Goal: Information Seeking & Learning: Learn about a topic

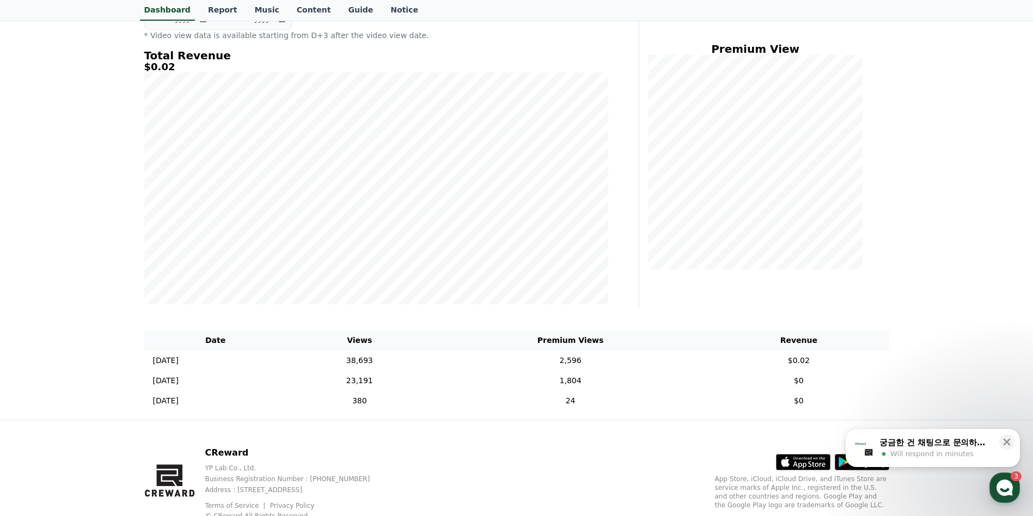
scroll to position [163, 0]
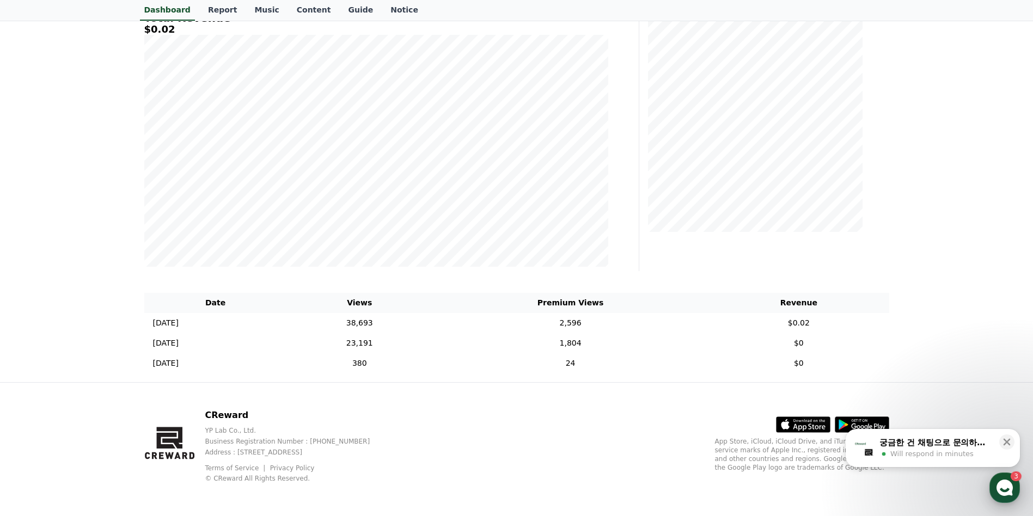
click at [1010, 492] on use "button" at bounding box center [1004, 488] width 16 height 16
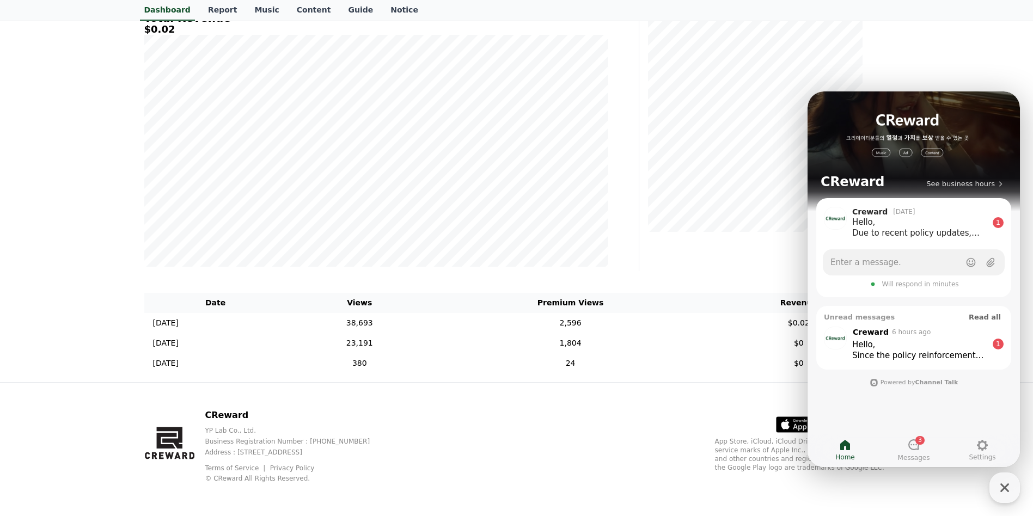
click at [978, 346] on div "Hello," at bounding box center [919, 344] width 135 height 11
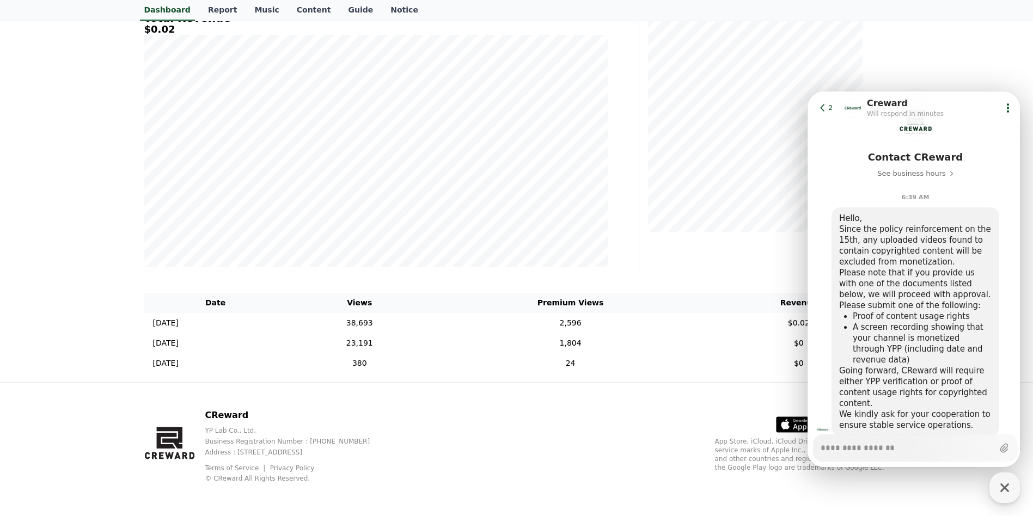
scroll to position [77, 0]
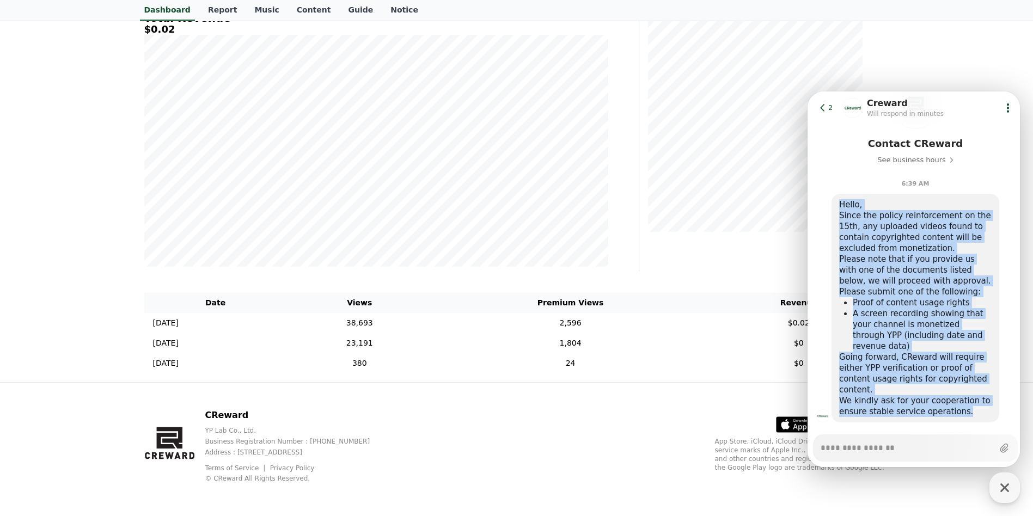
drag, startPoint x: 840, startPoint y: 203, endPoint x: 959, endPoint y: 389, distance: 221.1
click at [959, 389] on div "Hello, Since the policy reinforcement on the 15th, any uploaded videos found to…" at bounding box center [915, 308] width 152 height 218
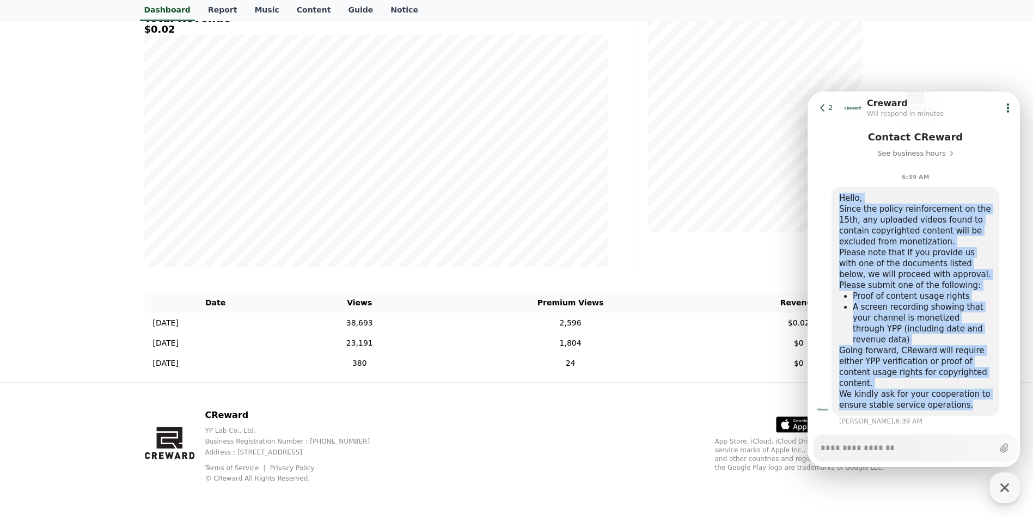
scroll to position [87, 0]
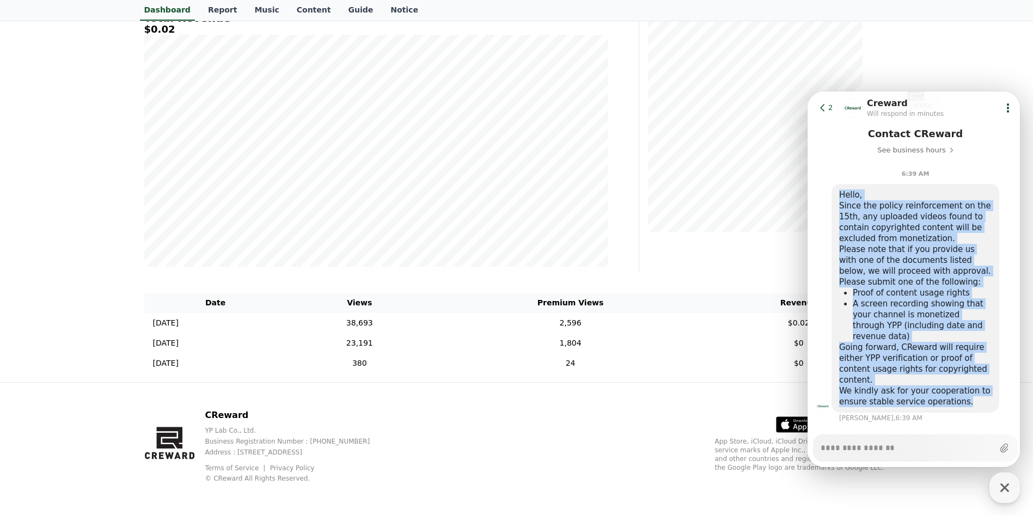
drag, startPoint x: 959, startPoint y: 389, endPoint x: 929, endPoint y: 340, distance: 56.7
copy div "Hello, Since the policy reinforcement on the 15th, any uploaded videos found to…"
click at [921, 290] on div "Proof of content usage rights" at bounding box center [922, 292] width 139 height 11
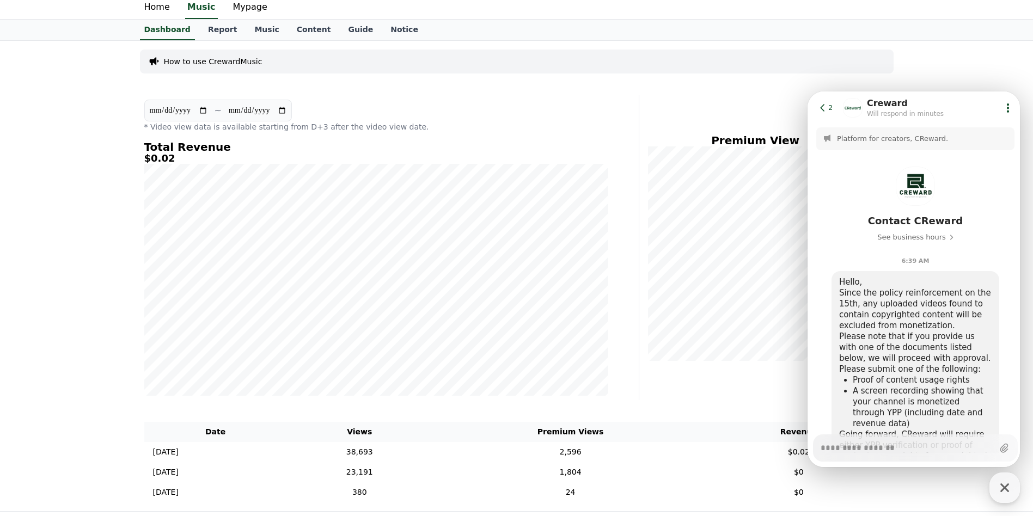
scroll to position [0, 0]
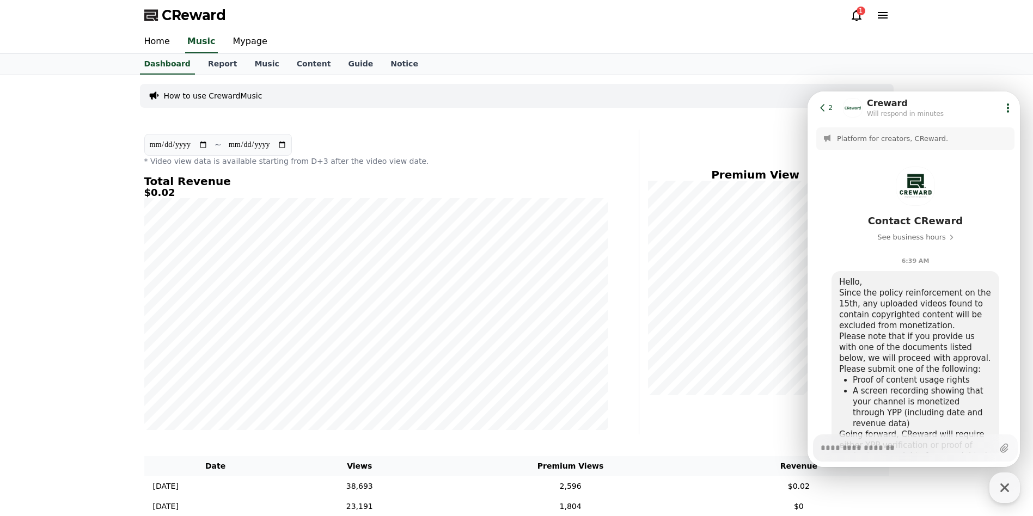
click at [885, 136] on p "Platform for creators, CReward." at bounding box center [922, 139] width 171 height 10
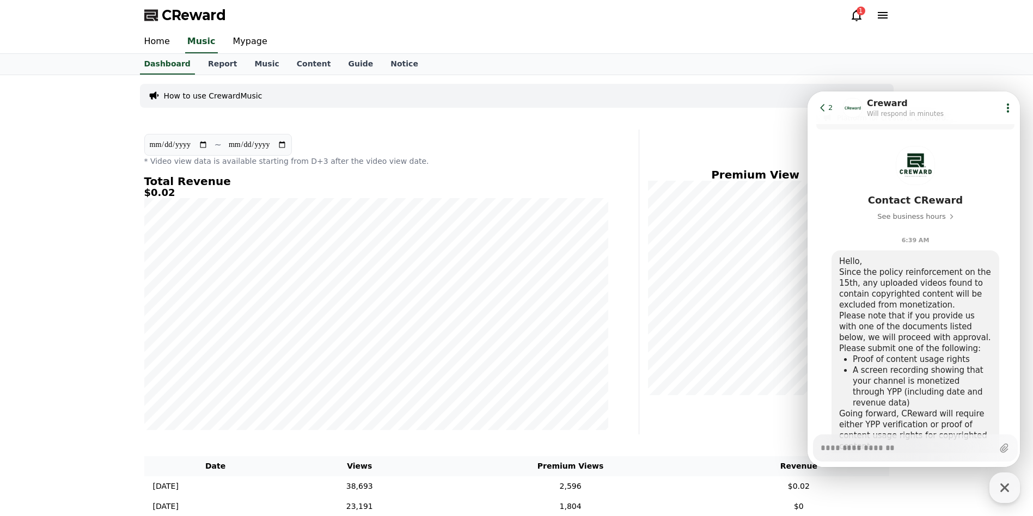
scroll to position [54, 0]
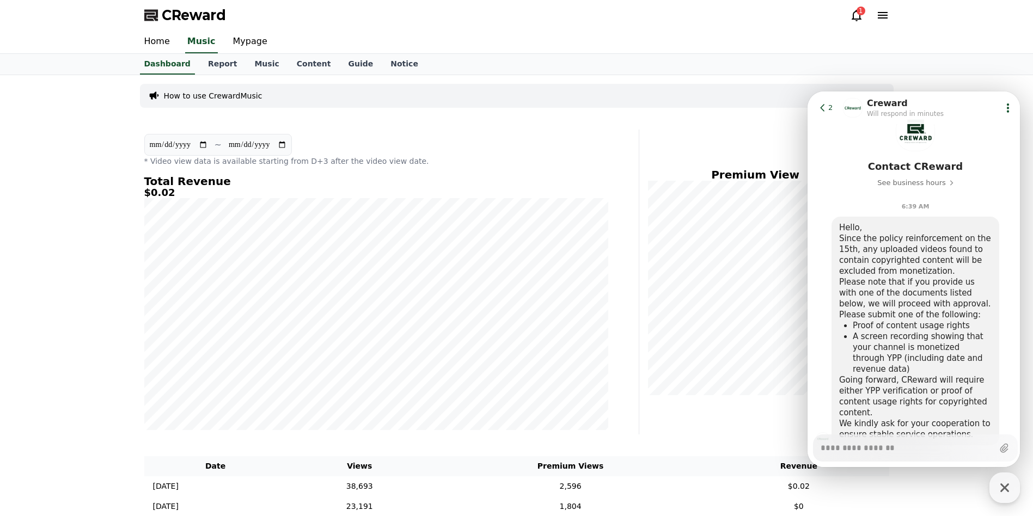
click at [664, 101] on div "How to use CrewardMusic" at bounding box center [516, 96] width 753 height 24
click at [518, 142] on div "**********" at bounding box center [376, 150] width 464 height 33
click at [61, 248] on div "**********" at bounding box center [516, 310] width 1033 height 470
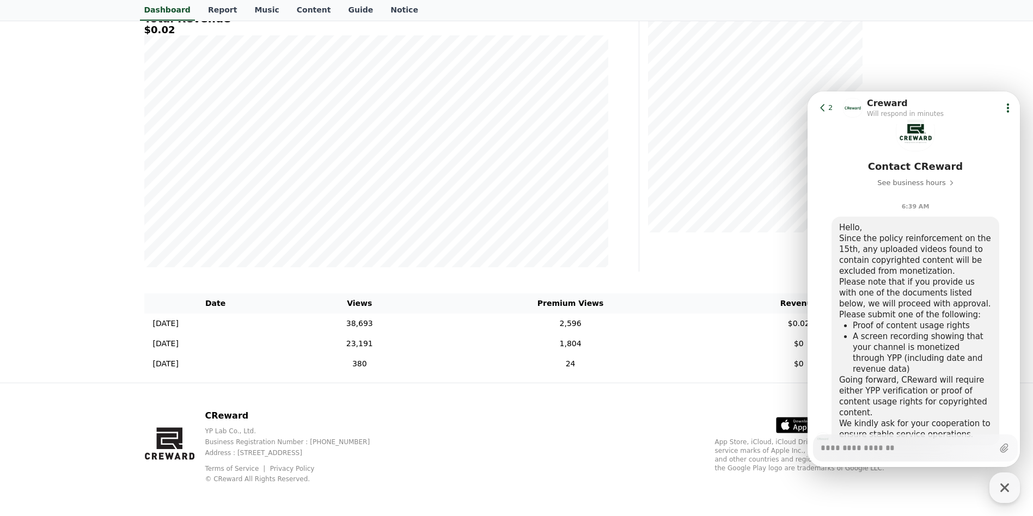
scroll to position [165, 0]
click at [618, 427] on div "CReward YP Lab Co., Ltd. Business Registration Number : 655-81-03655 Address : …" at bounding box center [517, 448] width 762 height 135
click at [823, 105] on icon at bounding box center [822, 107] width 11 height 11
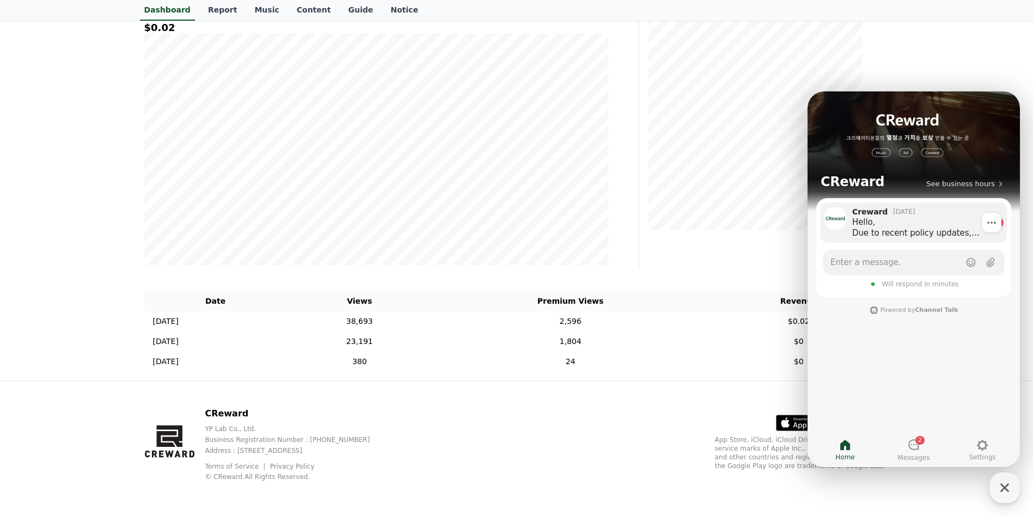
click at [916, 226] on div "Hello, Due to recent policy updates, CReward is currently placing all channels …" at bounding box center [920, 228] width 136 height 22
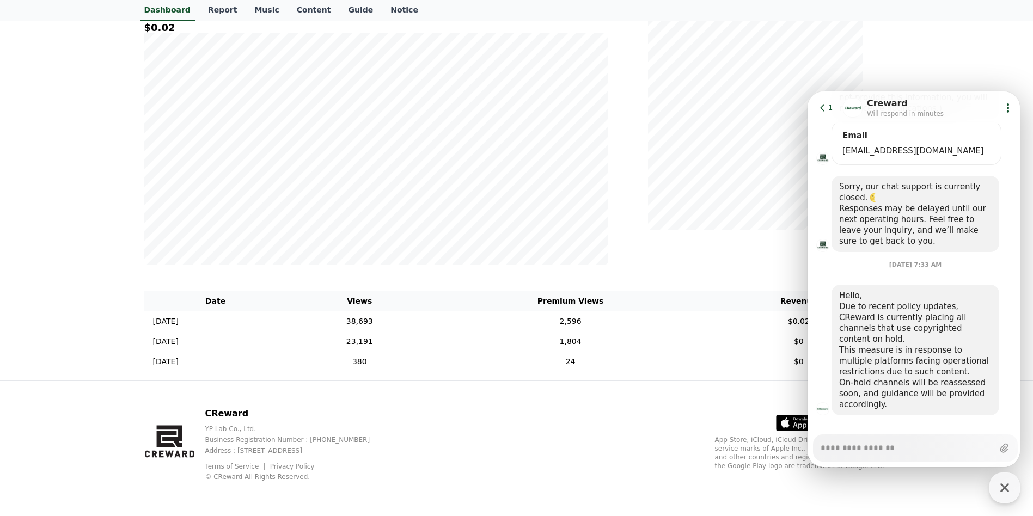
scroll to position [496, 0]
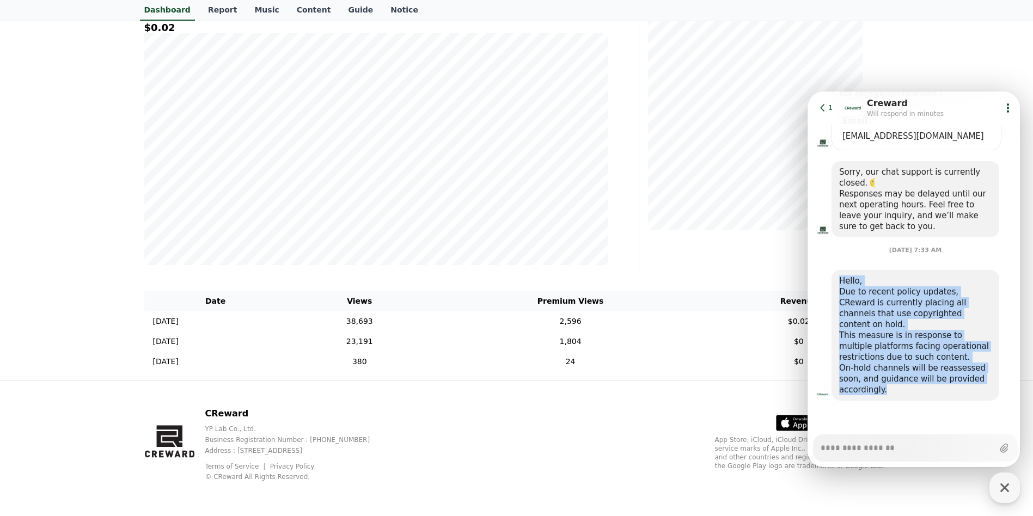
drag, startPoint x: 840, startPoint y: 290, endPoint x: 905, endPoint y: 393, distance: 121.9
click at [905, 393] on div "Hello, Due to recent policy updates, CReward is currently placing all channels …" at bounding box center [915, 335] width 152 height 120
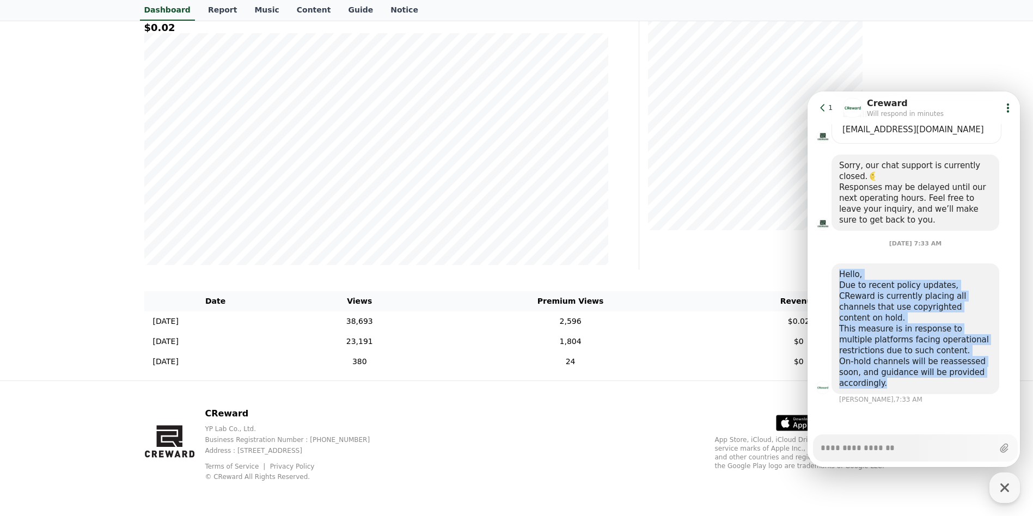
scroll to position [506, 0]
drag, startPoint x: 905, startPoint y: 393, endPoint x: 887, endPoint y: 354, distance: 42.4
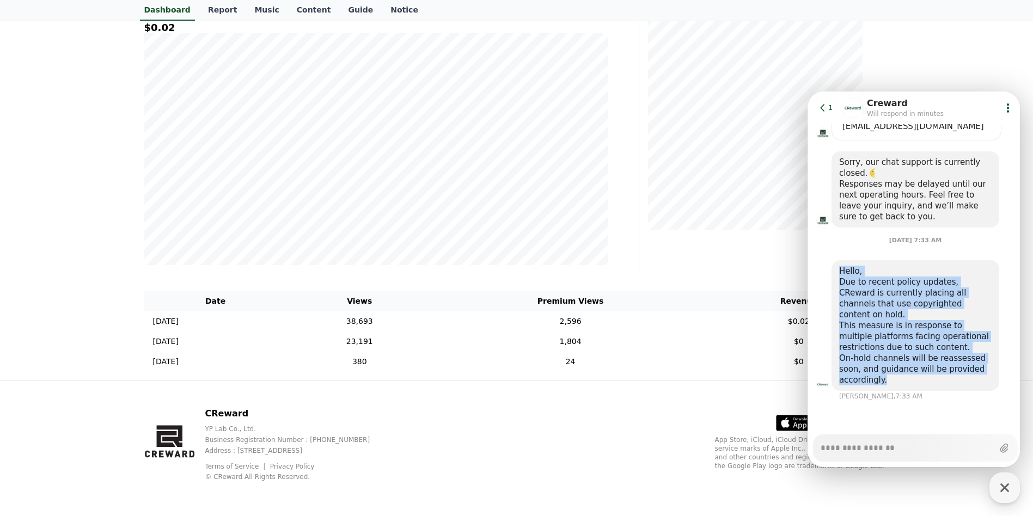
copy div "Hello, Due to recent policy updates, CReward is currently placing all channels …"
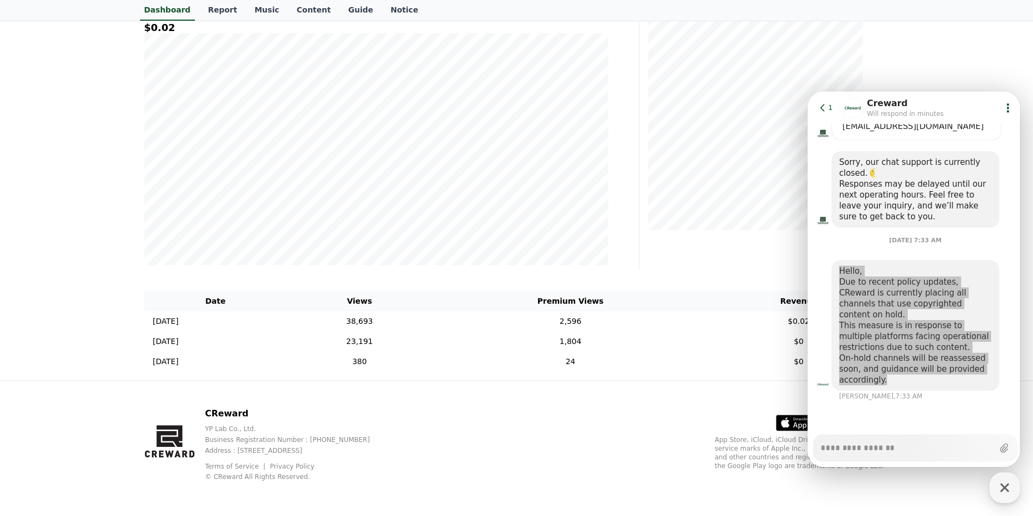
click at [21, 232] on div "**********" at bounding box center [516, 145] width 1033 height 470
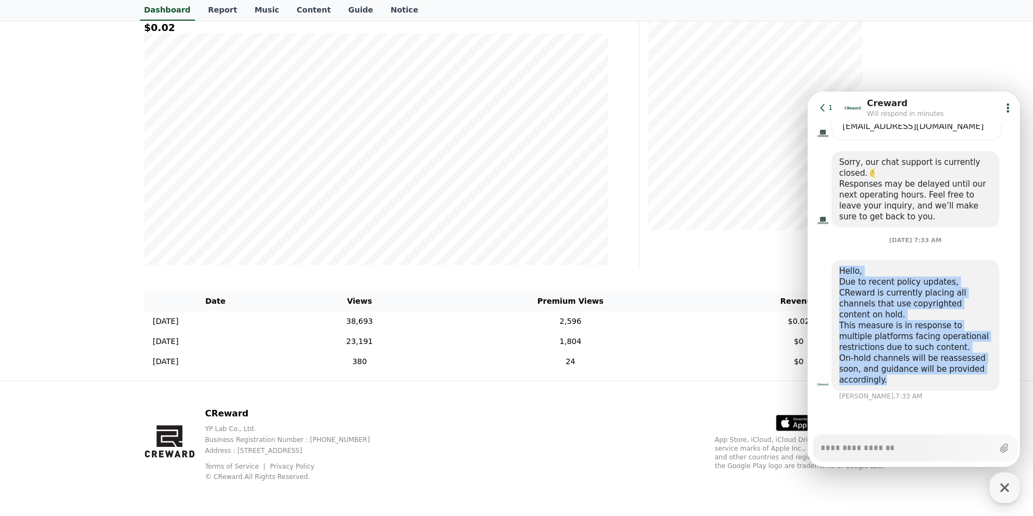
click at [820, 109] on icon at bounding box center [822, 107] width 11 height 11
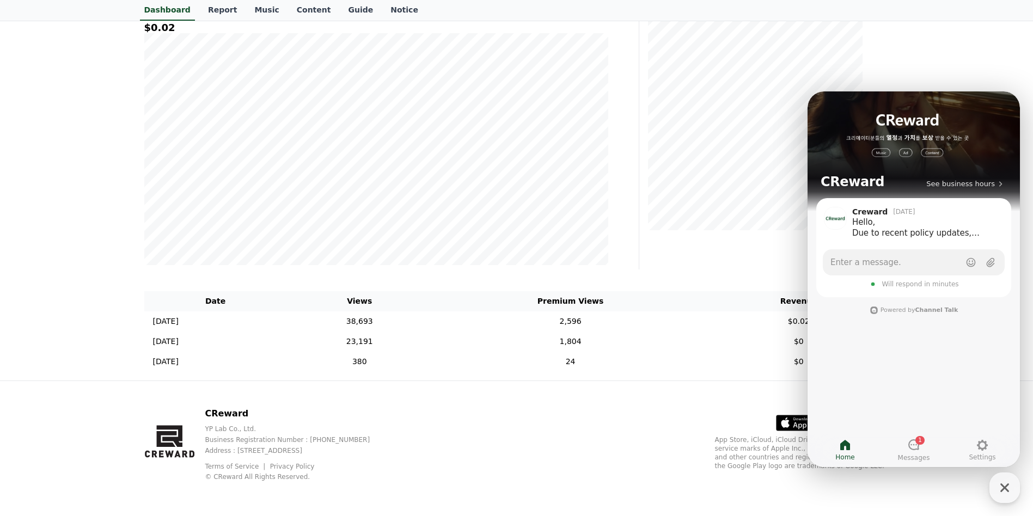
click at [902, 288] on span "Will respond in minutes" at bounding box center [919, 284] width 77 height 9
click at [889, 268] on link "Enter a message." at bounding box center [914, 262] width 182 height 26
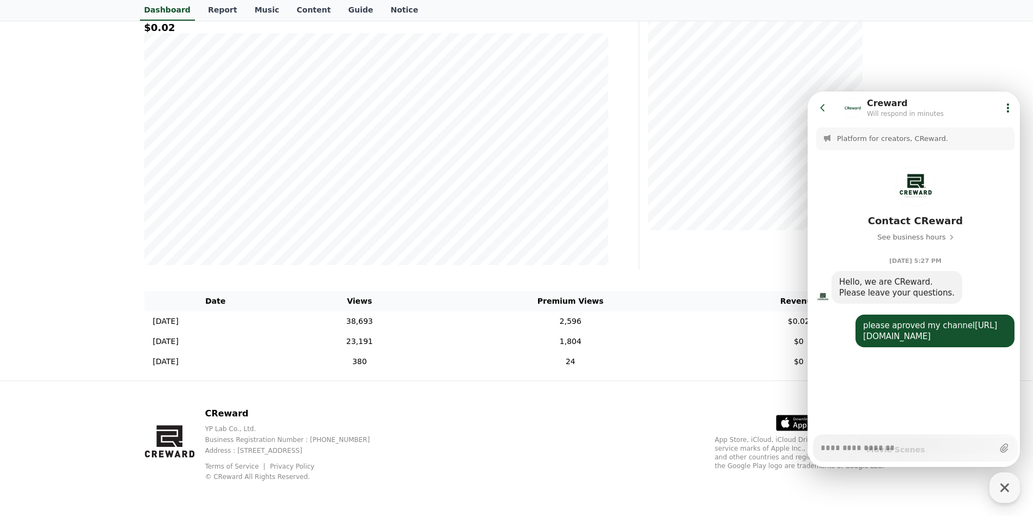
scroll to position [496, 0]
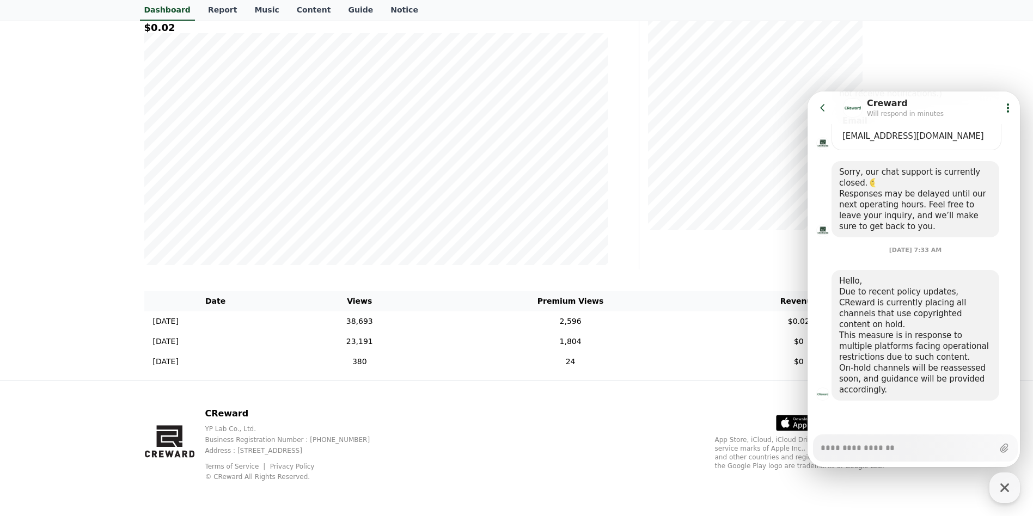
type textarea "*"
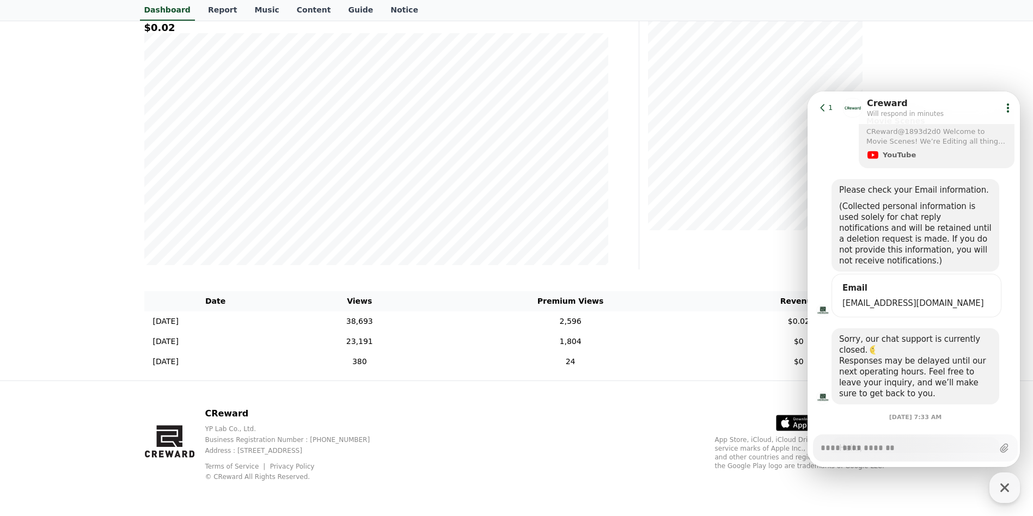
scroll to position [333, 0]
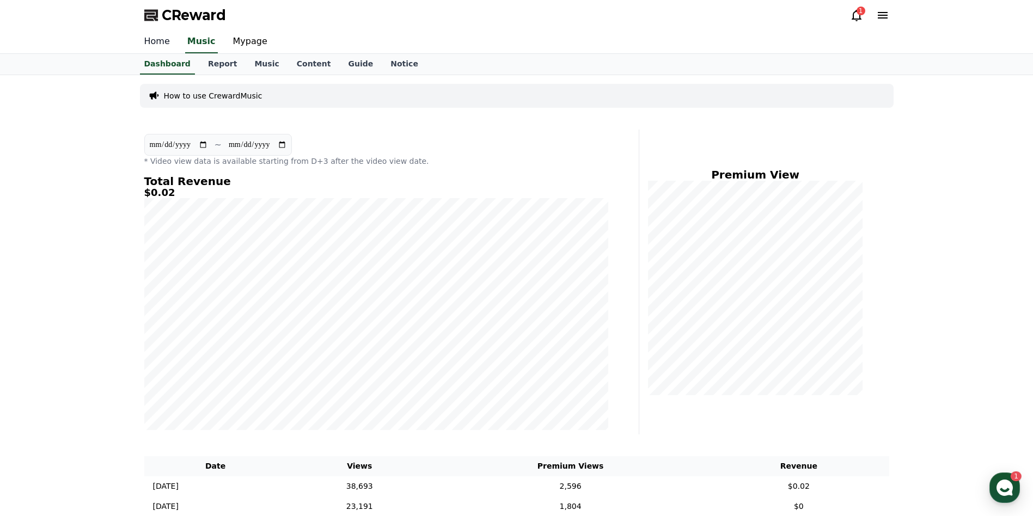
click at [160, 44] on link "Home" at bounding box center [157, 41] width 43 height 23
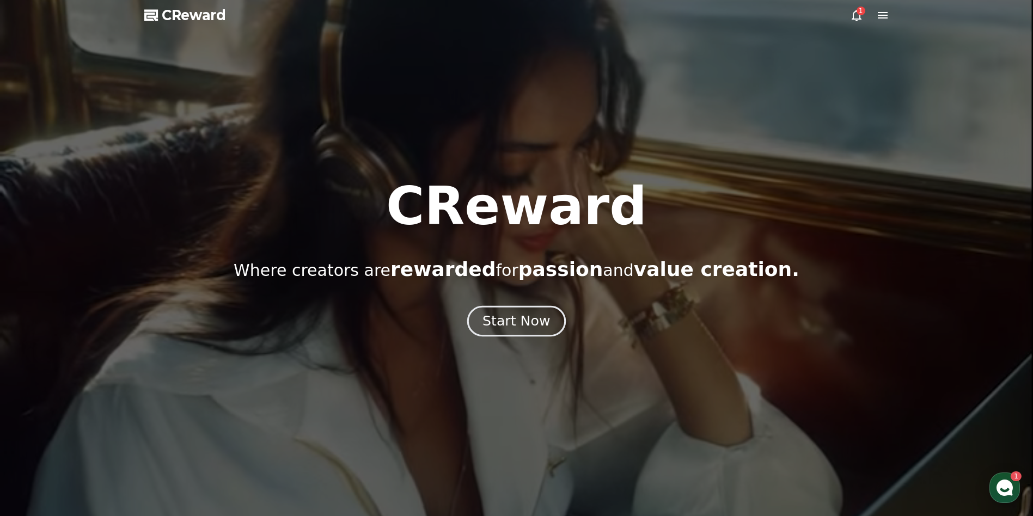
click at [518, 329] on div "Start Now" at bounding box center [516, 321] width 68 height 19
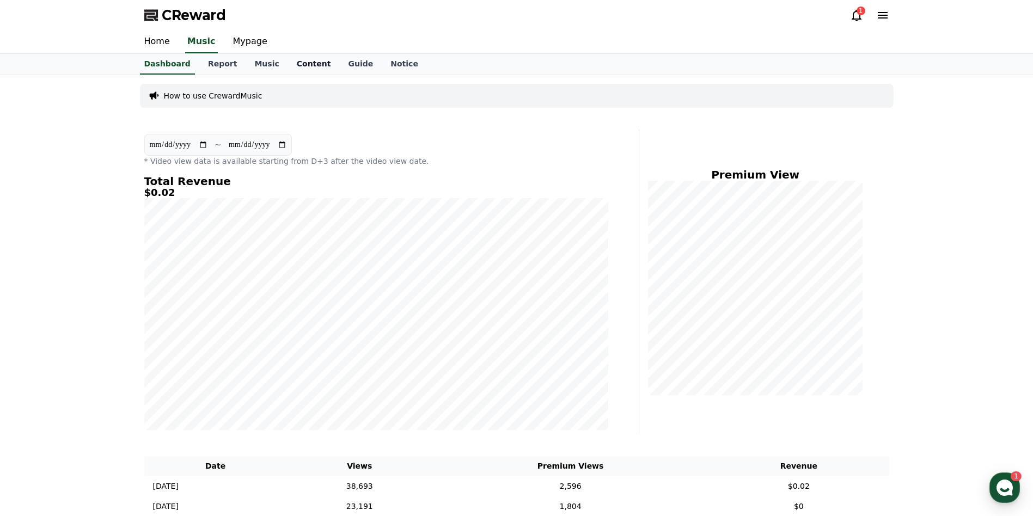
click at [301, 69] on link "Content" at bounding box center [314, 64] width 52 height 21
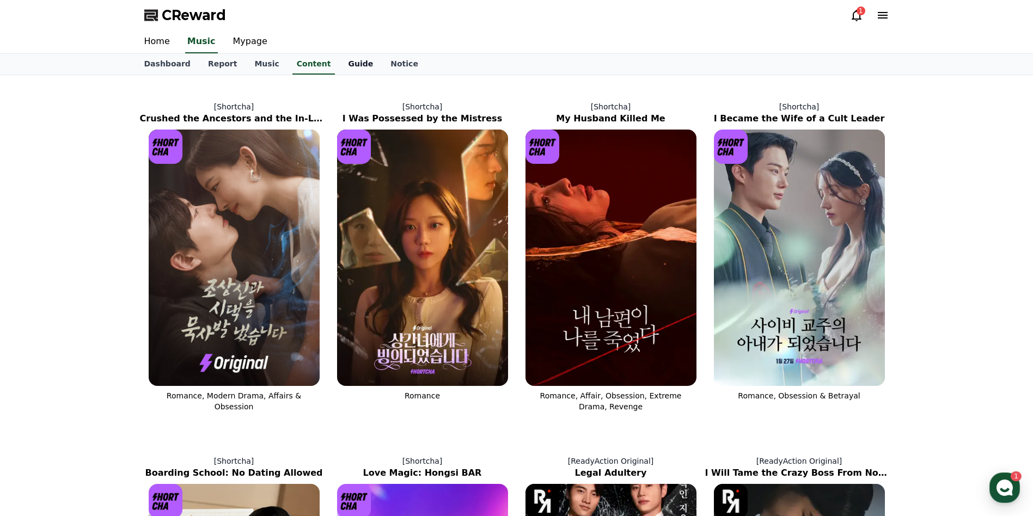
click at [347, 62] on link "Guide" at bounding box center [360, 64] width 42 height 21
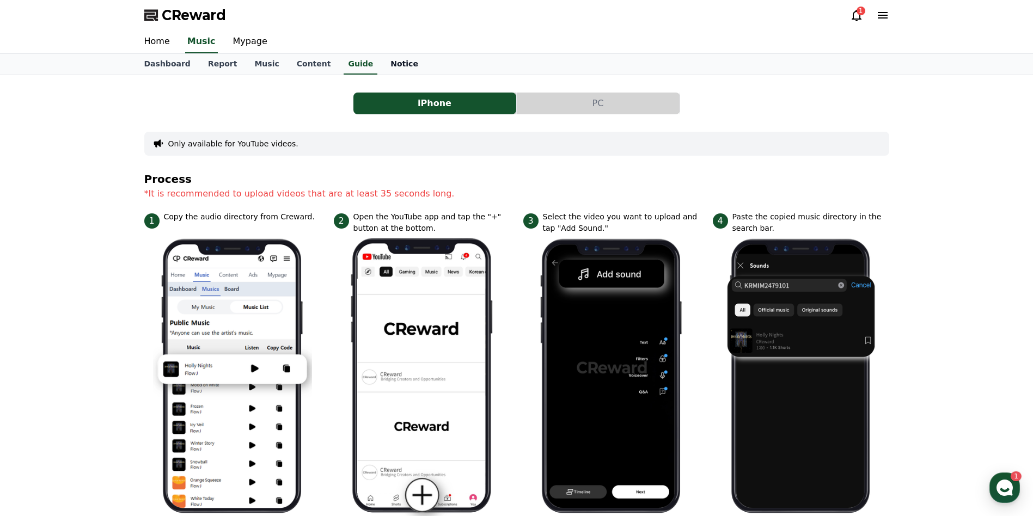
click at [387, 67] on link "Notice" at bounding box center [404, 64] width 45 height 21
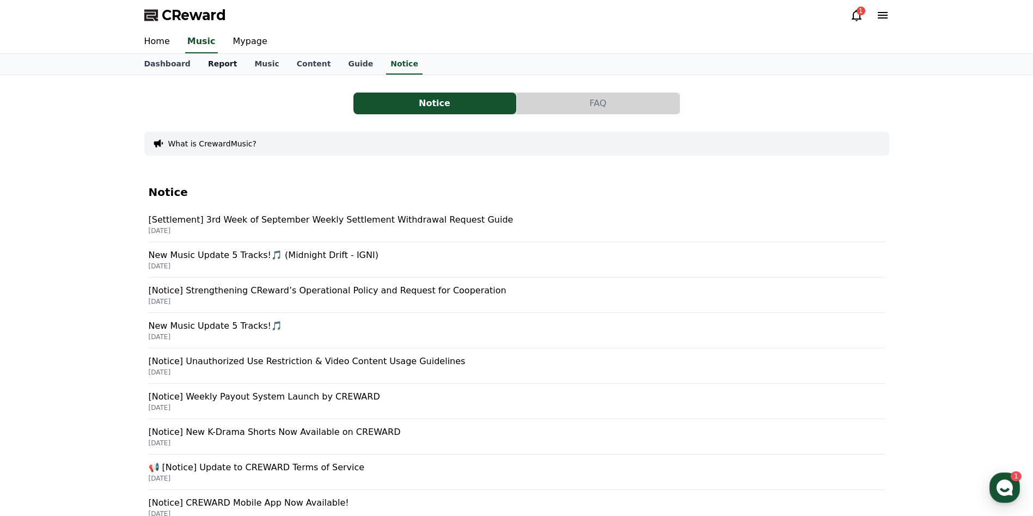
click at [211, 65] on link "Report" at bounding box center [222, 64] width 47 height 21
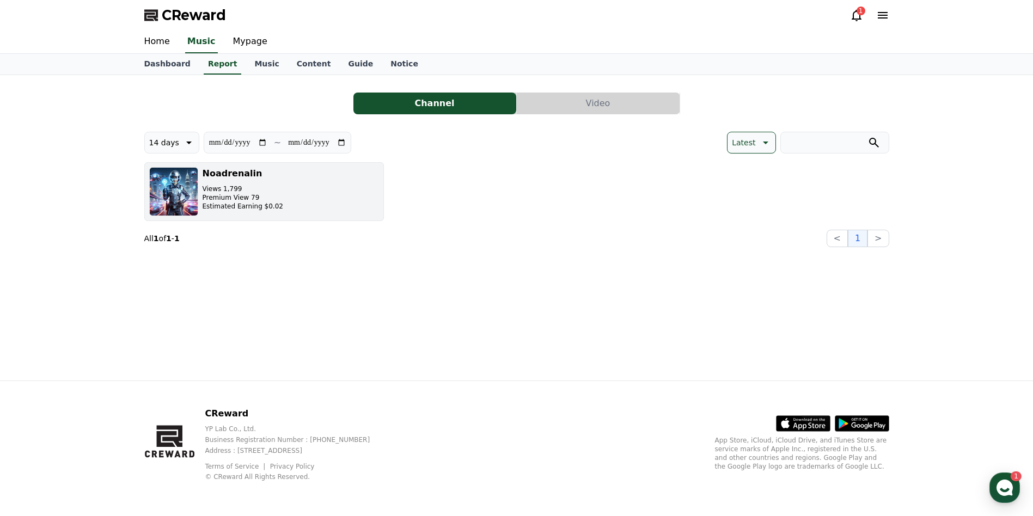
click at [264, 207] on p "Estimated Earning $0.02" at bounding box center [243, 206] width 81 height 9
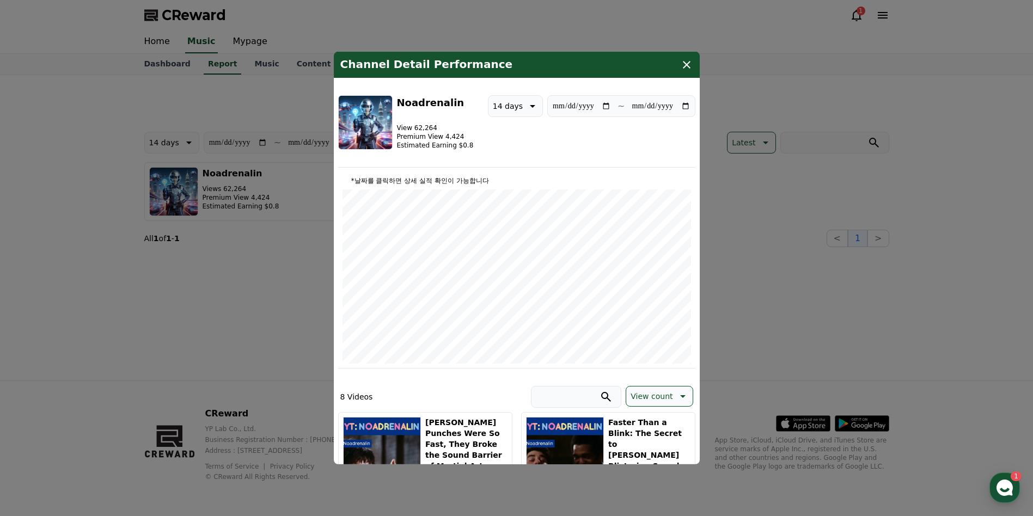
click at [691, 62] on icon "modal" at bounding box center [686, 64] width 13 height 13
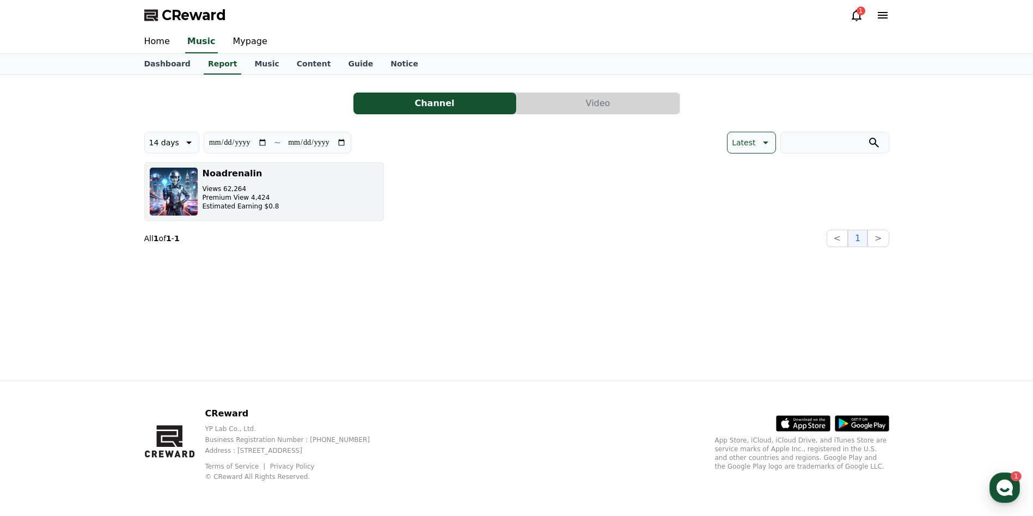
click at [215, 186] on p "Views 62,264" at bounding box center [241, 189] width 77 height 9
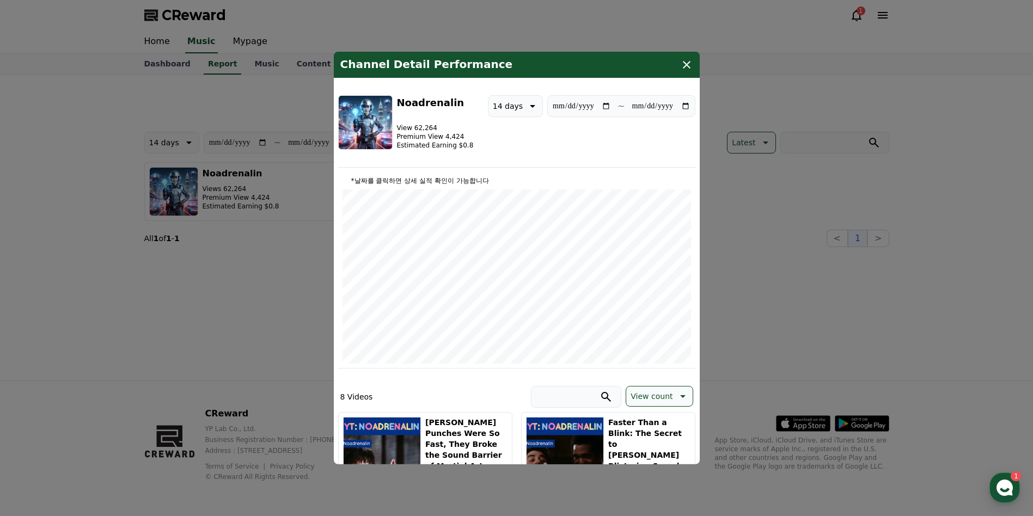
click at [687, 65] on icon "modal" at bounding box center [687, 65] width 8 height 8
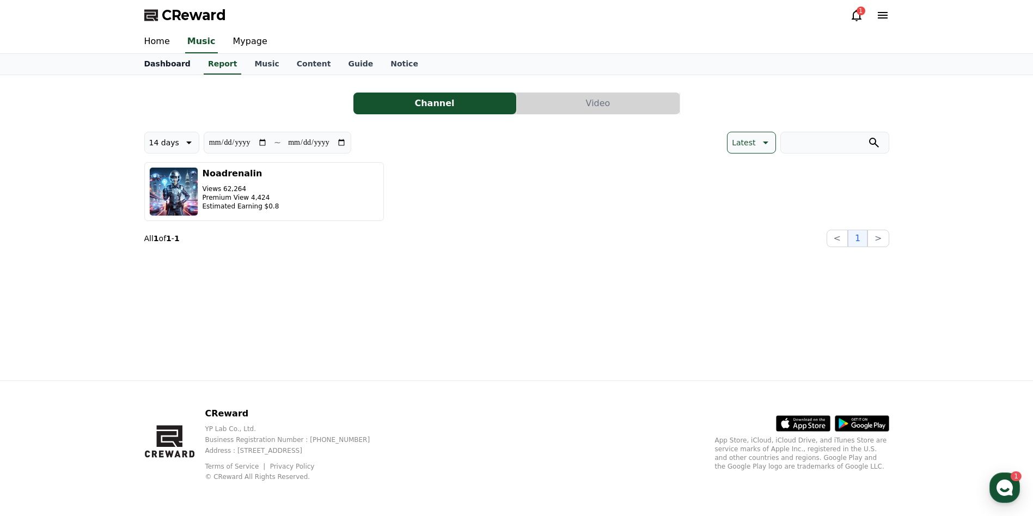
click at [172, 63] on link "Dashboard" at bounding box center [168, 64] width 64 height 21
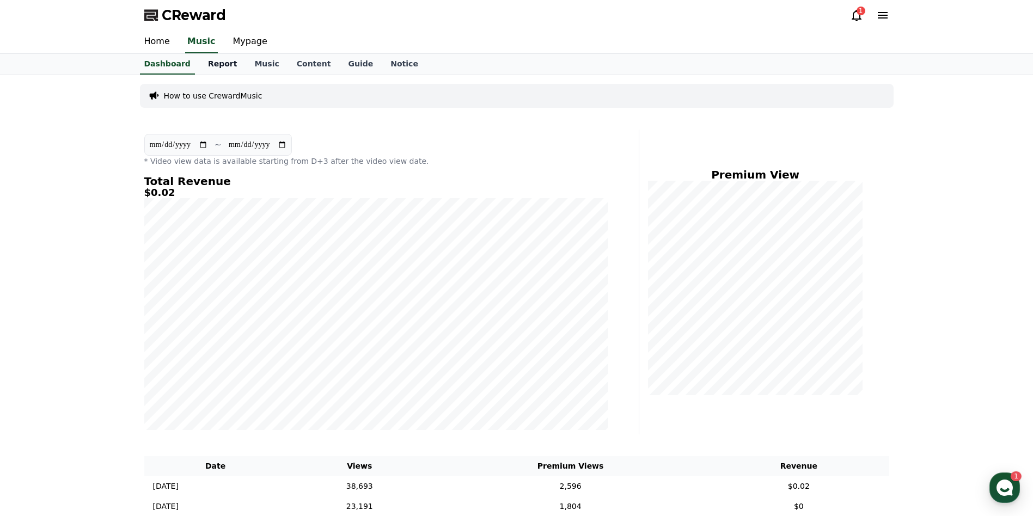
click at [211, 62] on link "Report" at bounding box center [222, 64] width 47 height 21
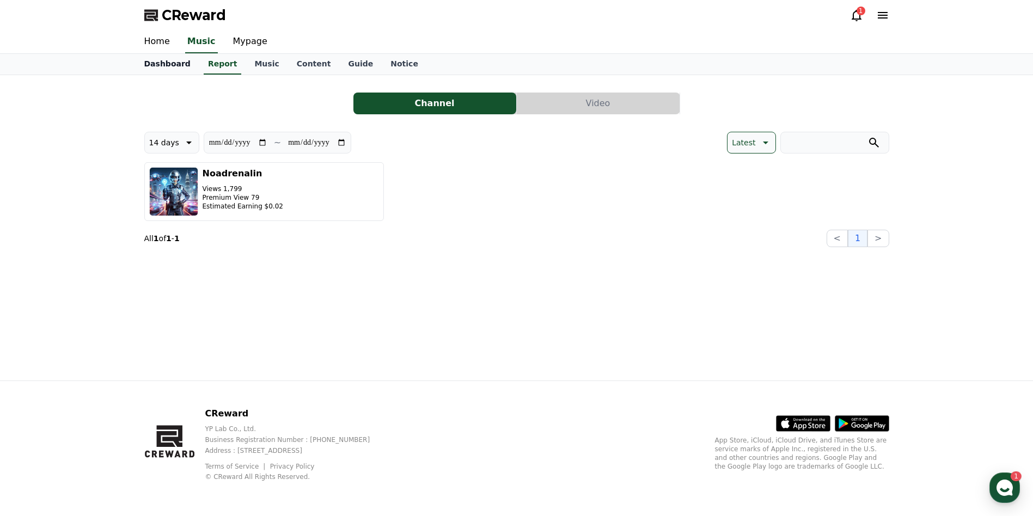
click at [151, 71] on link "Dashboard" at bounding box center [168, 64] width 64 height 21
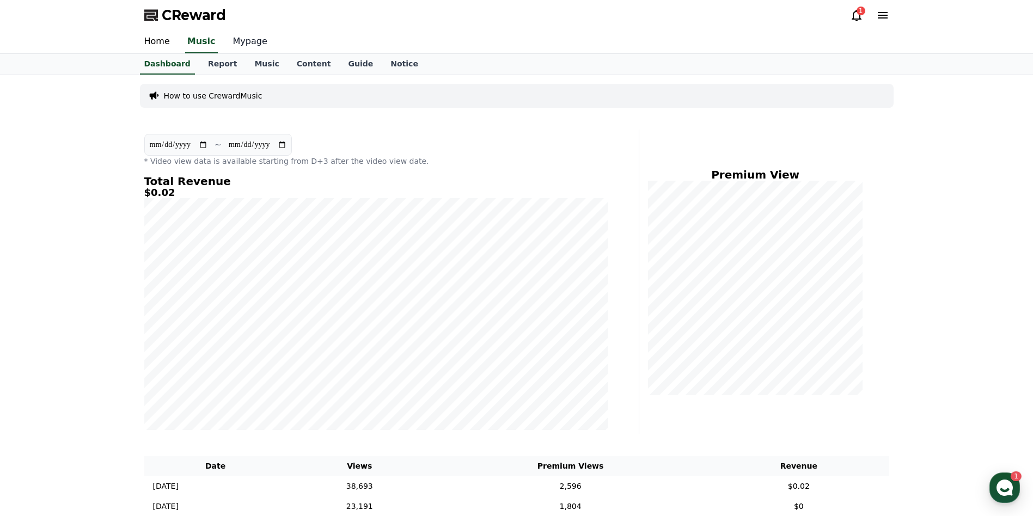
click at [249, 45] on link "Mypage" at bounding box center [250, 41] width 52 height 23
select select "**********"
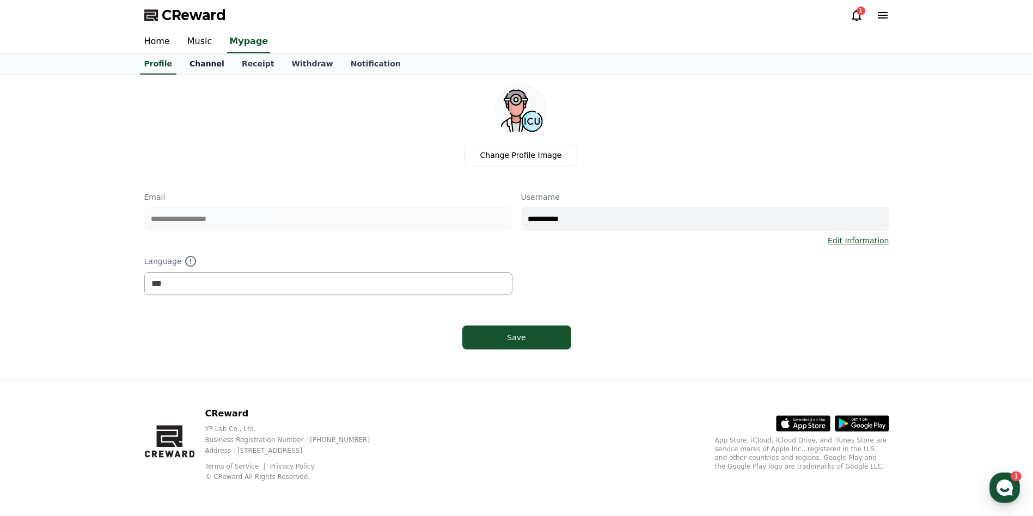
click at [207, 66] on link "Channel" at bounding box center [207, 64] width 52 height 21
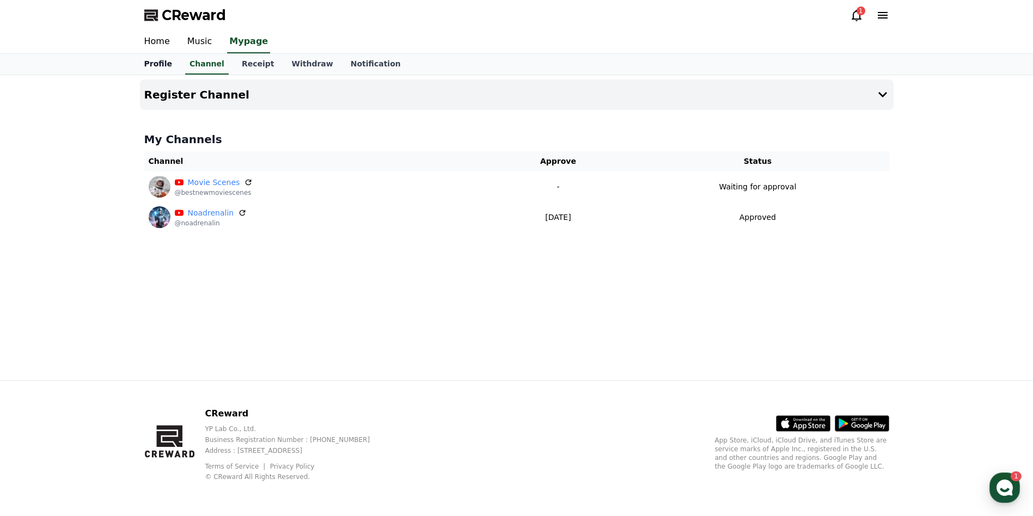
click at [153, 64] on link "Profile" at bounding box center [158, 64] width 45 height 21
select select "**********"
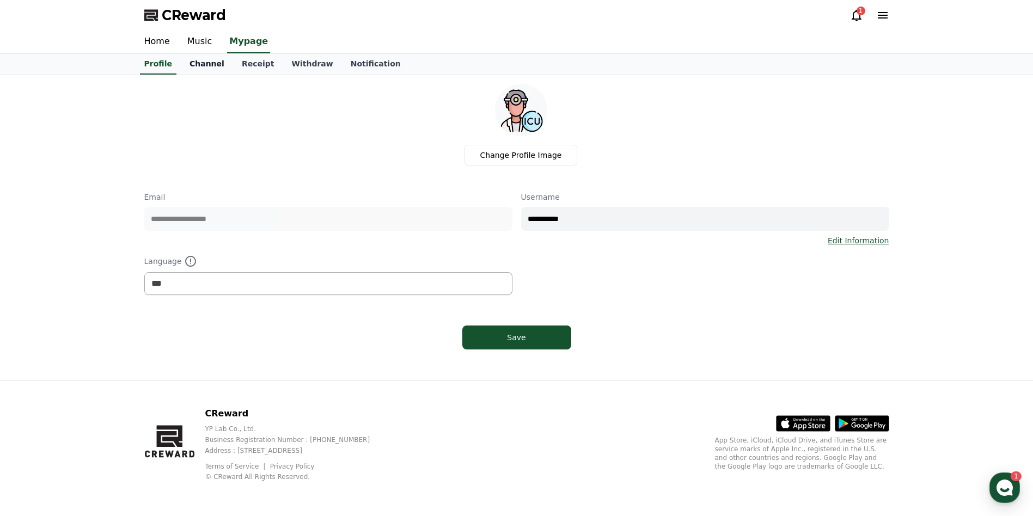
click at [201, 66] on link "Channel" at bounding box center [207, 64] width 52 height 21
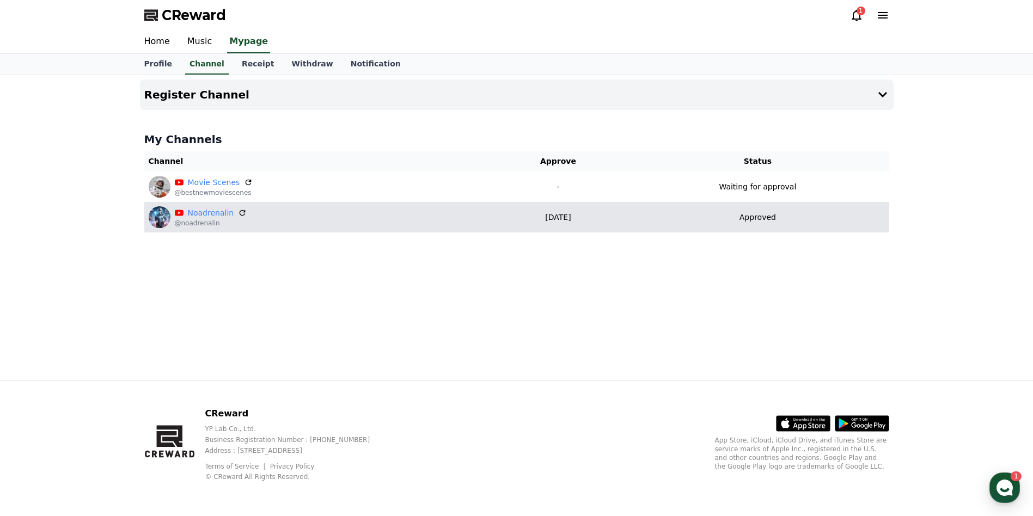
click at [213, 219] on p "@noadrenalin" at bounding box center [211, 223] width 72 height 9
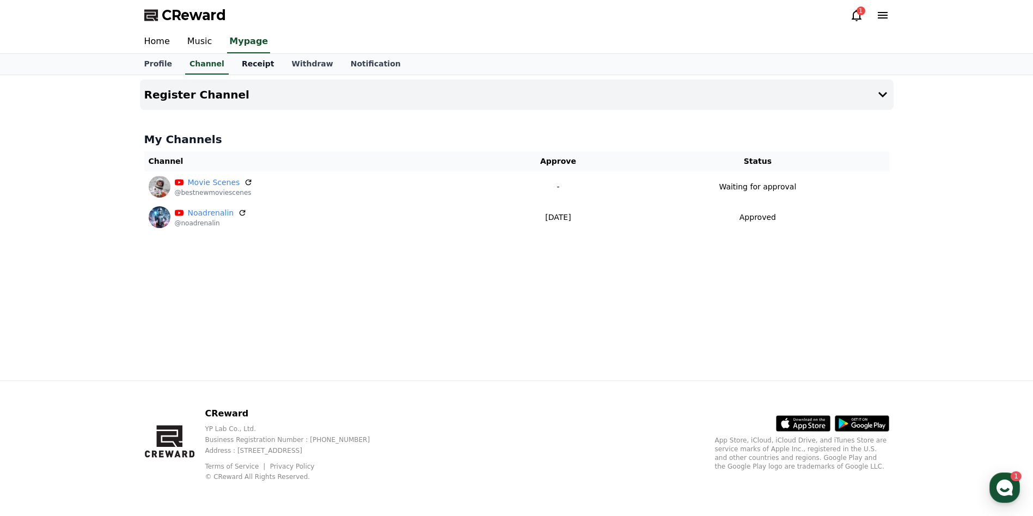
click at [241, 64] on link "Receipt" at bounding box center [258, 64] width 50 height 21
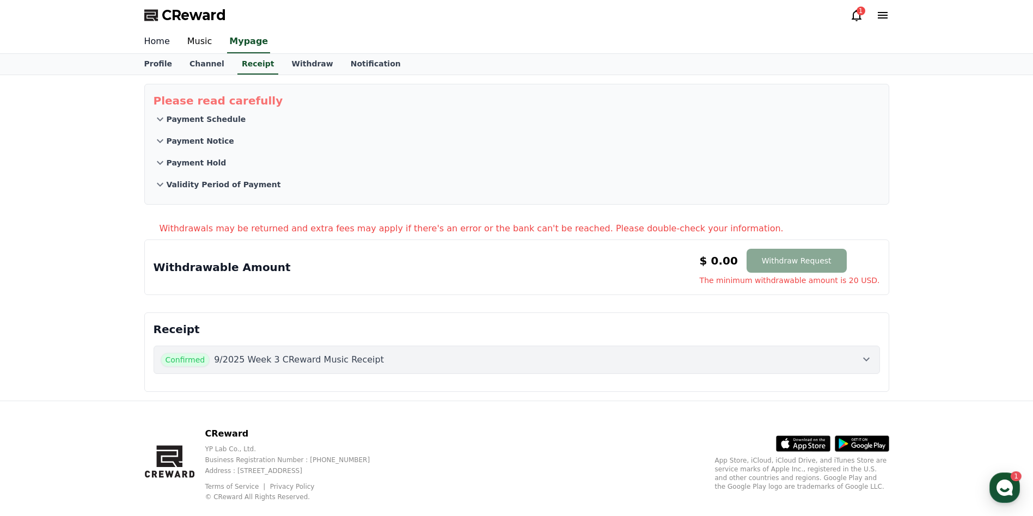
click at [158, 42] on link "Home" at bounding box center [157, 41] width 43 height 23
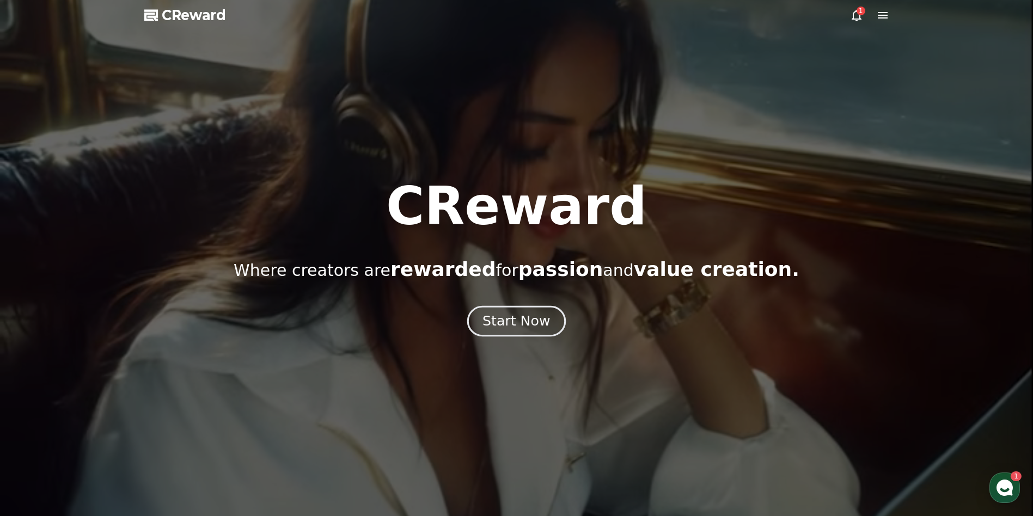
click at [507, 327] on div "Start Now" at bounding box center [516, 321] width 68 height 19
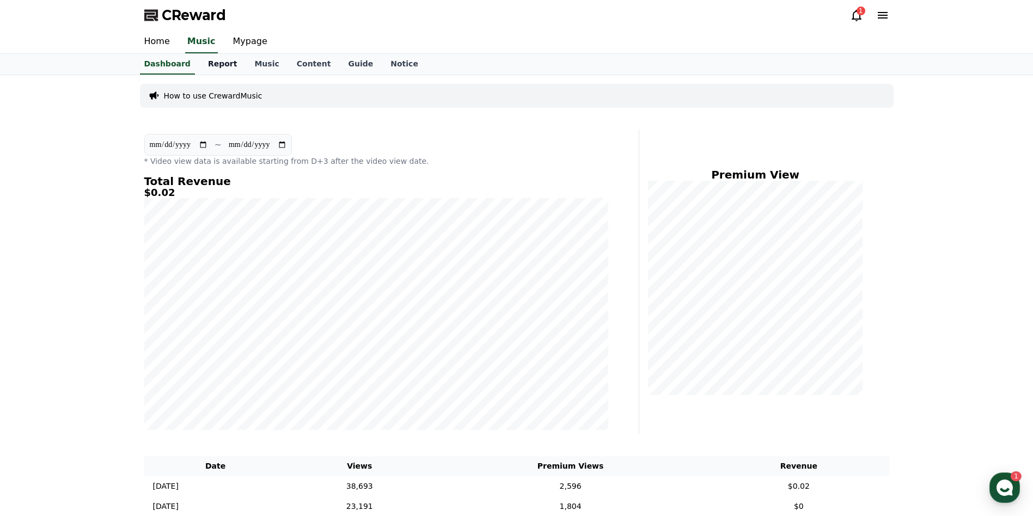
click at [212, 65] on link "Report" at bounding box center [222, 64] width 47 height 21
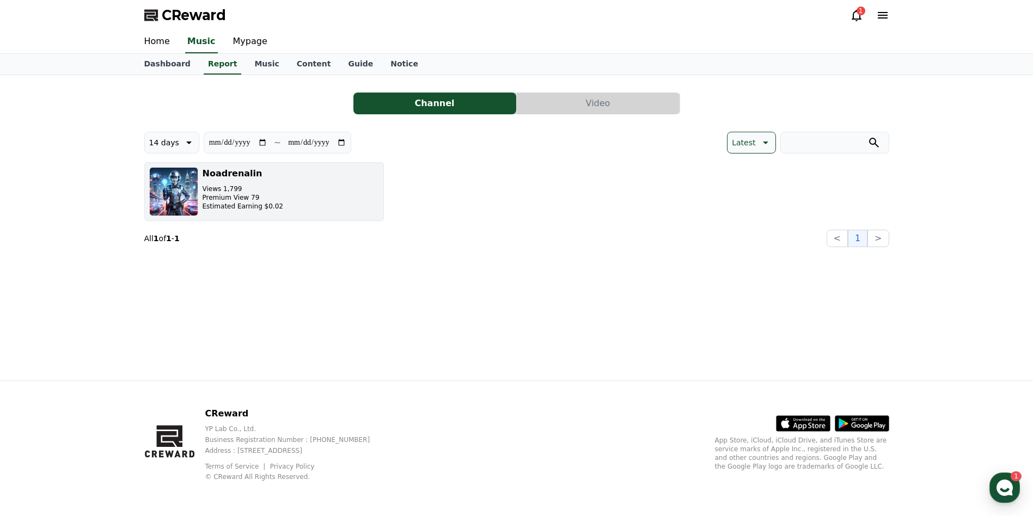
click at [226, 175] on h3 "Noadrenalin" at bounding box center [243, 173] width 81 height 13
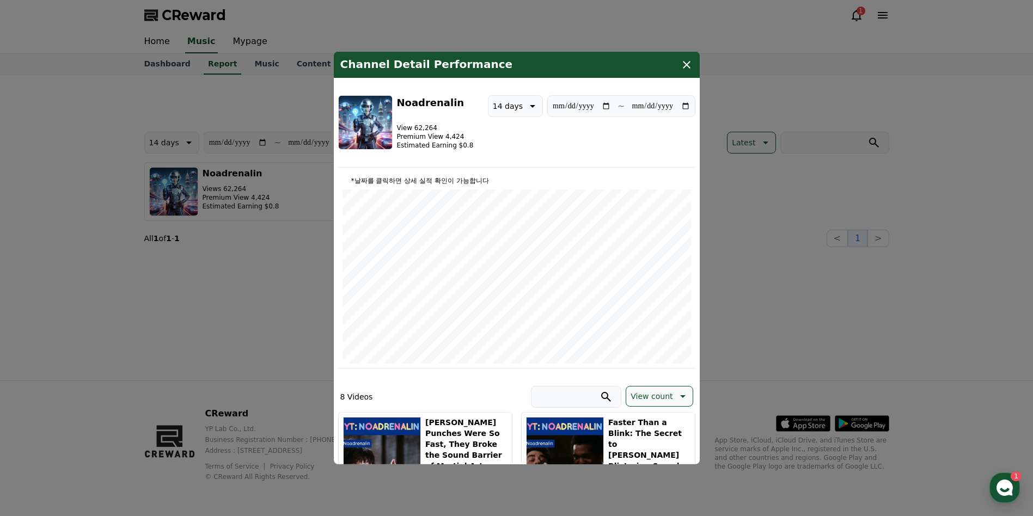
click at [681, 67] on icon "modal" at bounding box center [686, 64] width 13 height 13
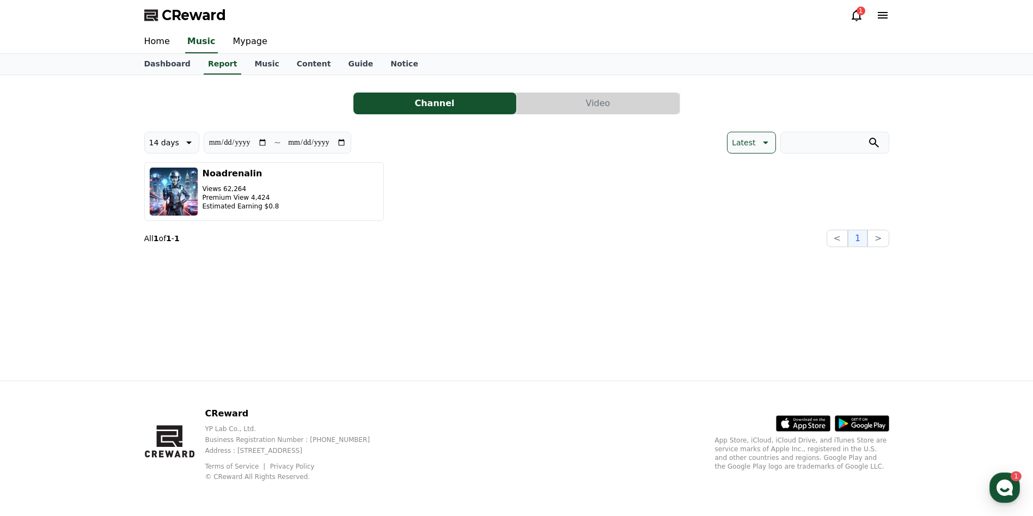
click at [293, 143] on input "**********" at bounding box center [316, 143] width 59 height 12
click at [173, 141] on p "14 days" at bounding box center [164, 142] width 30 height 15
click at [171, 171] on button "Latest" at bounding box center [161, 170] width 32 height 24
click at [224, 139] on input "**********" at bounding box center [231, 143] width 59 height 12
click at [292, 143] on input "**********" at bounding box center [310, 143] width 59 height 12
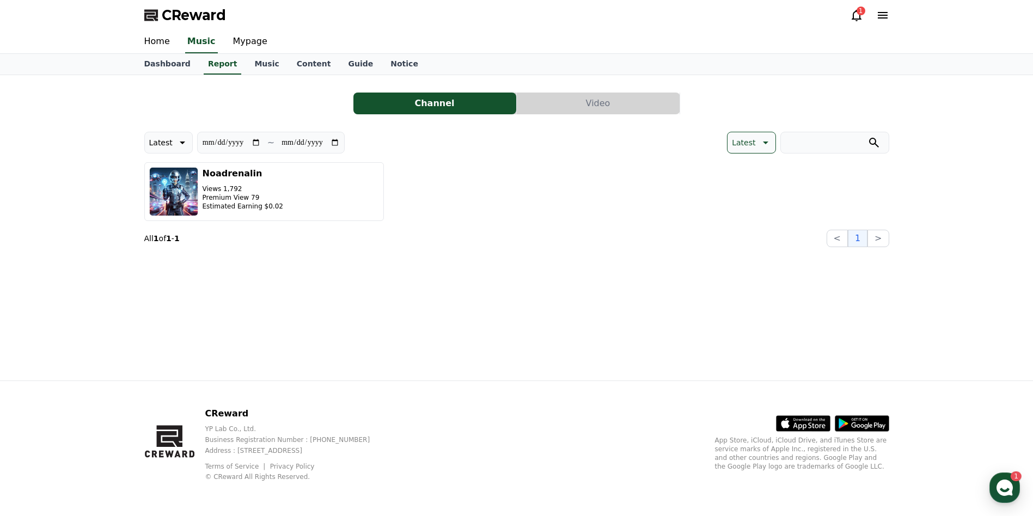
click at [260, 144] on input "**********" at bounding box center [231, 143] width 59 height 12
type input "**********"
click at [263, 63] on link "Music" at bounding box center [267, 64] width 42 height 21
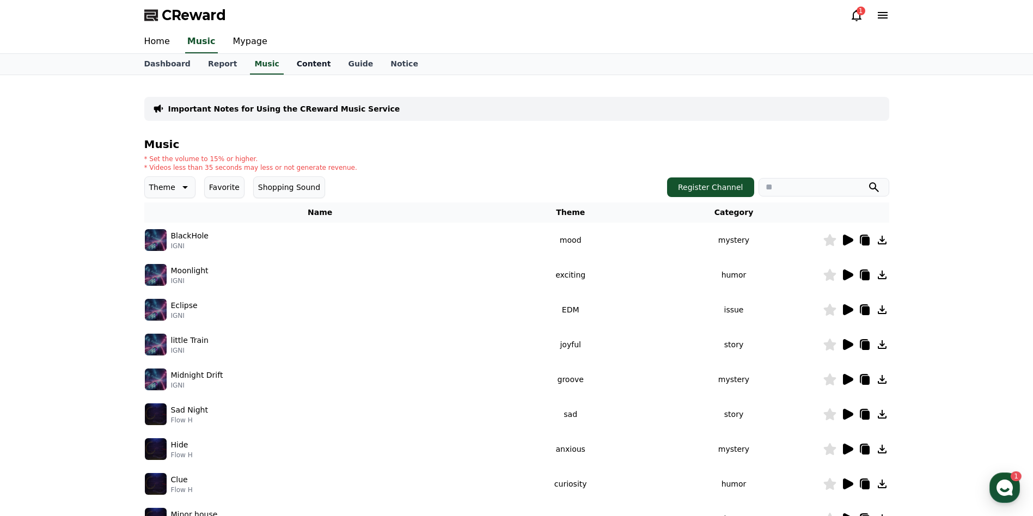
click at [293, 63] on link "Content" at bounding box center [314, 64] width 52 height 21
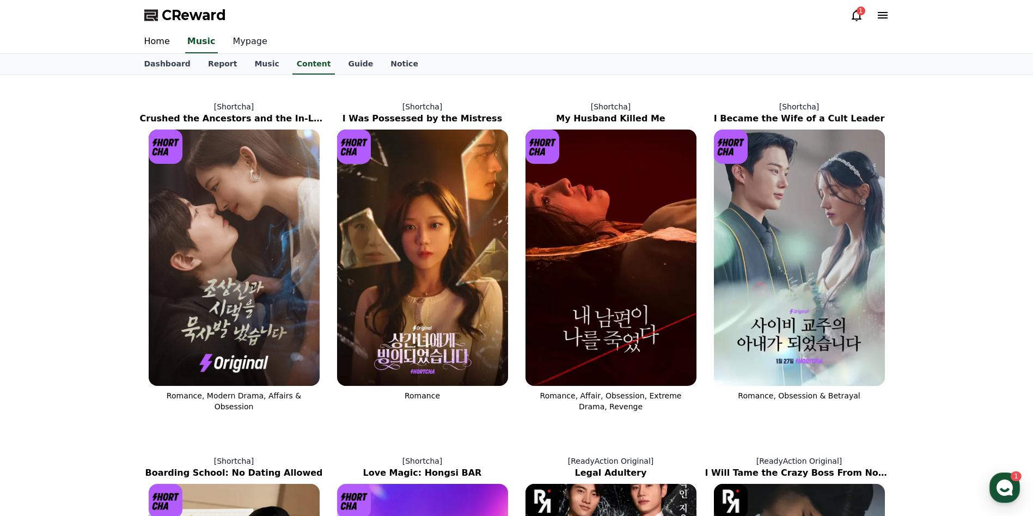
click at [234, 44] on link "Mypage" at bounding box center [250, 41] width 52 height 23
select select "**********"
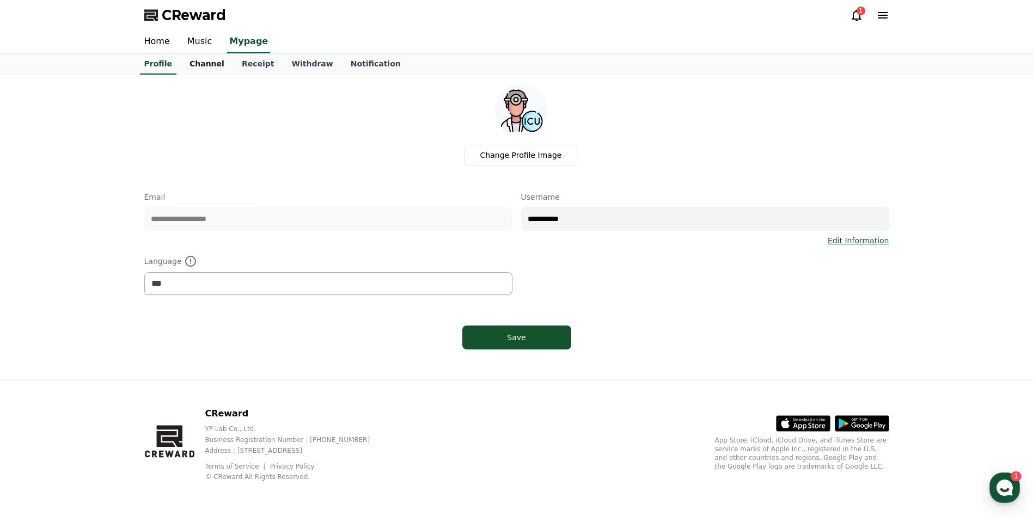
click at [203, 65] on link "Channel" at bounding box center [207, 64] width 52 height 21
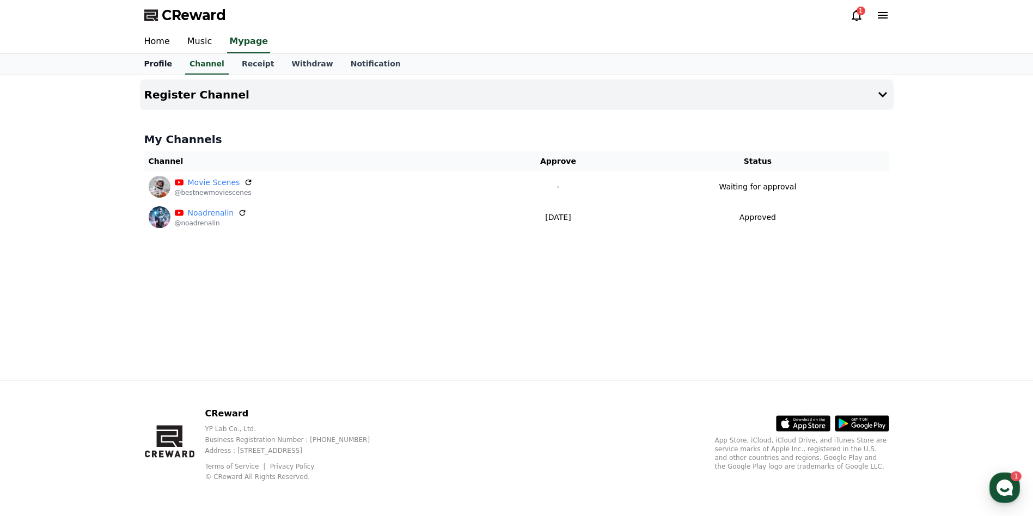
click at [158, 65] on link "Profile" at bounding box center [158, 64] width 45 height 21
select select "**********"
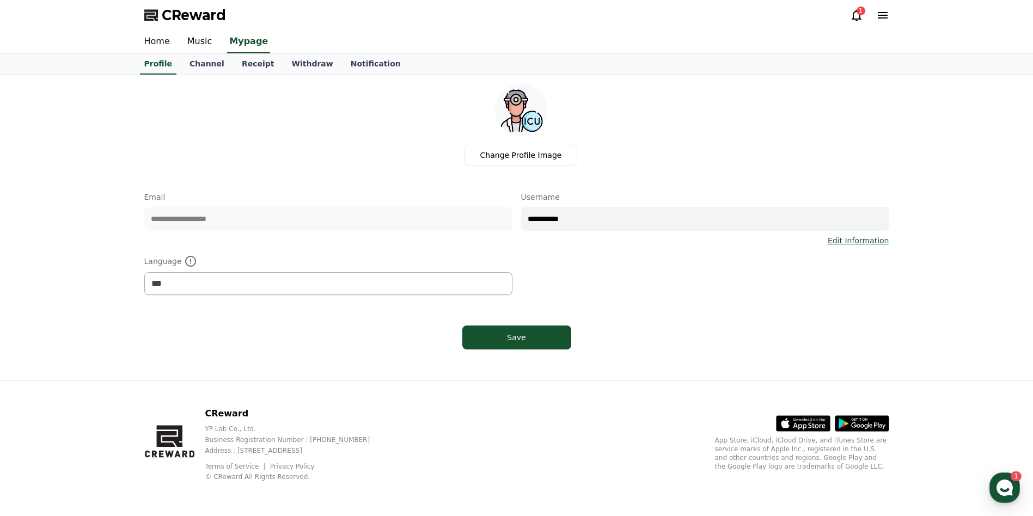
click at [152, 39] on link "Home" at bounding box center [157, 41] width 43 height 23
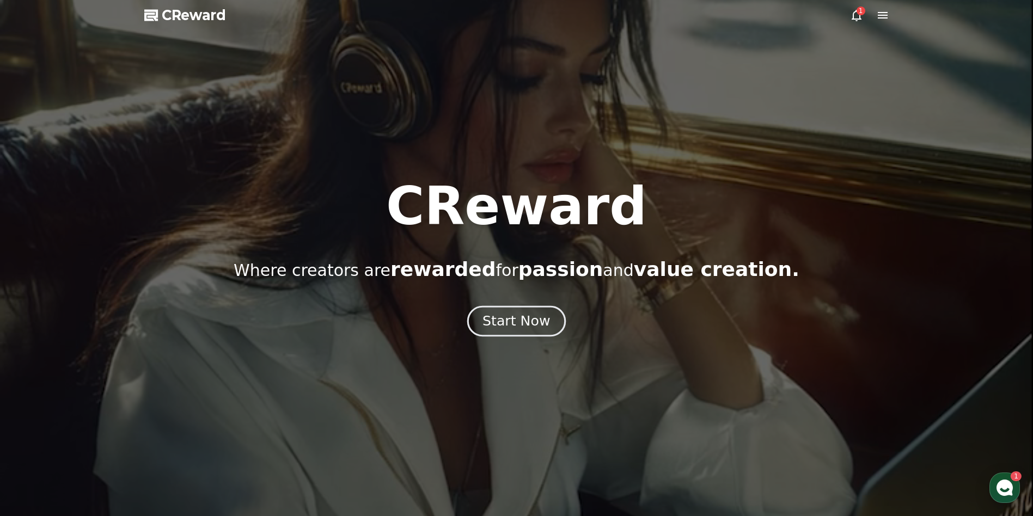
click at [506, 317] on div "Start Now" at bounding box center [516, 321] width 68 height 19
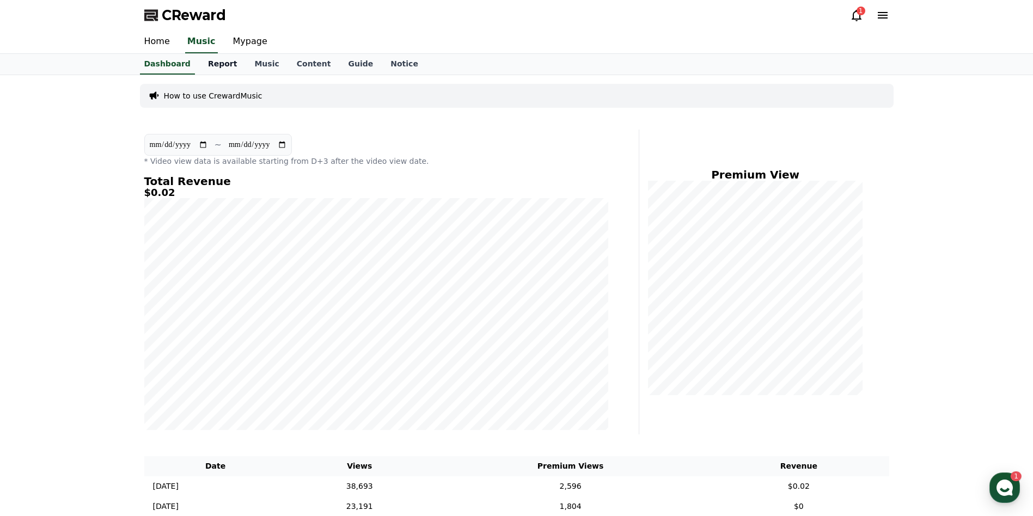
click at [204, 67] on link "Report" at bounding box center [222, 64] width 47 height 21
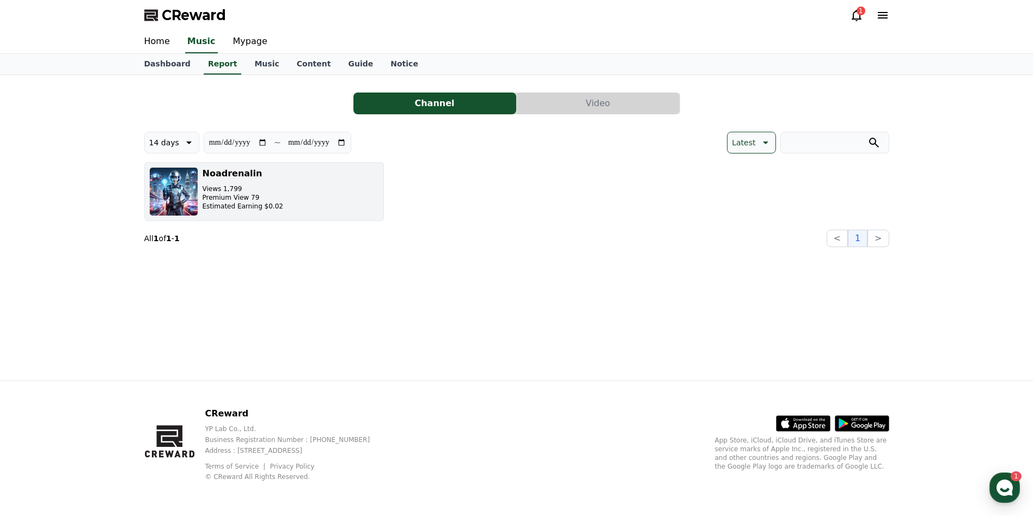
click at [216, 174] on h3 "Noadrenalin" at bounding box center [243, 173] width 81 height 13
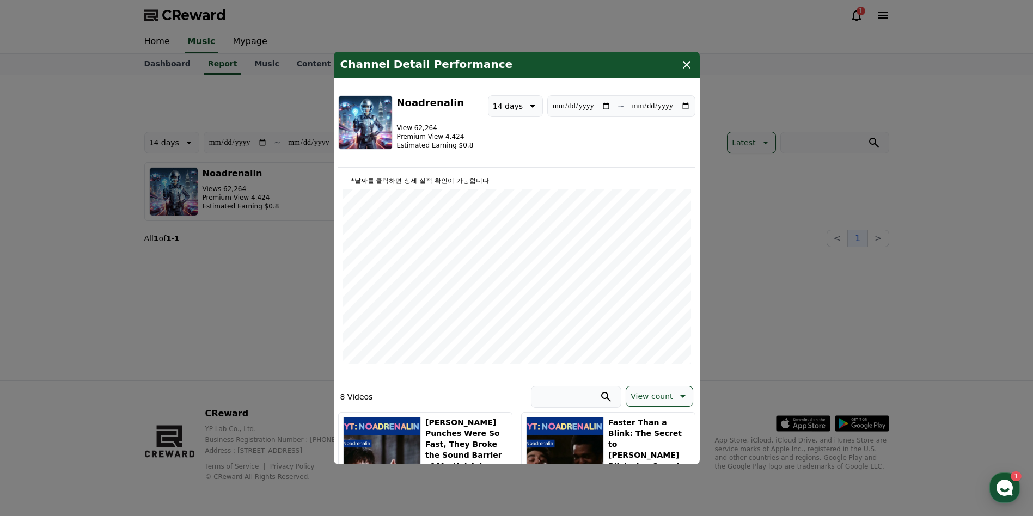
type input "**********"
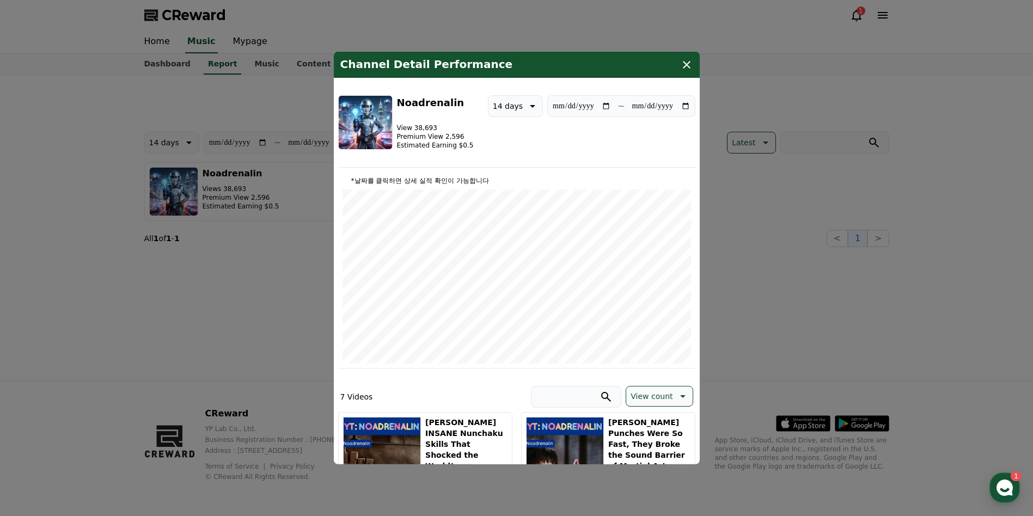
click at [690, 64] on icon "modal" at bounding box center [686, 64] width 13 height 13
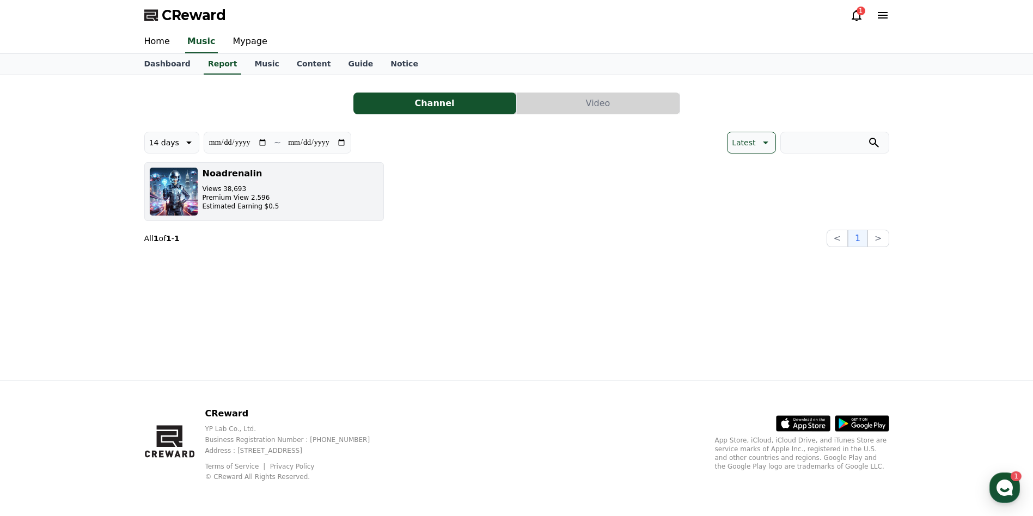
click at [227, 188] on p "Views 38,693" at bounding box center [241, 189] width 77 height 9
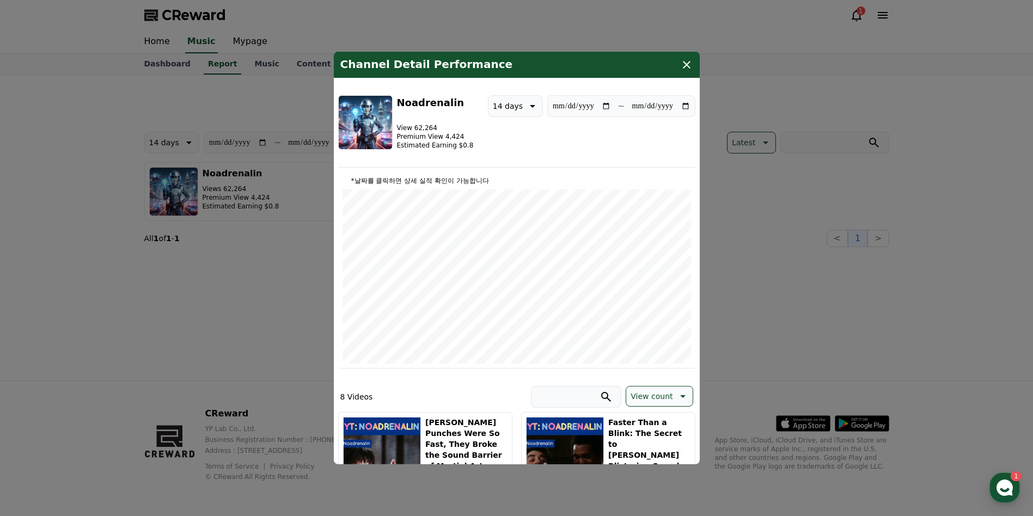
type input "**********"
click at [687, 61] on icon "modal" at bounding box center [686, 64] width 13 height 13
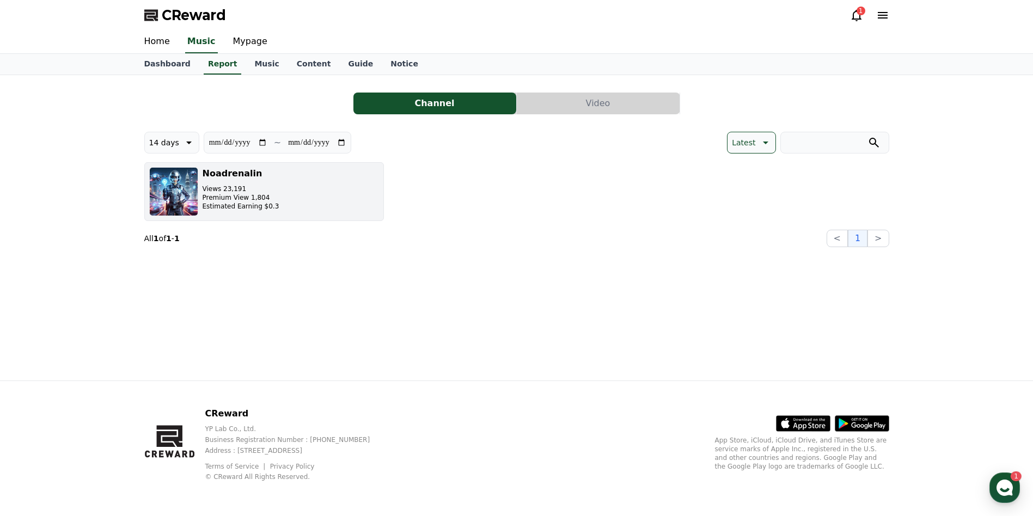
click at [241, 200] on p "Premium View 1,804" at bounding box center [241, 197] width 77 height 9
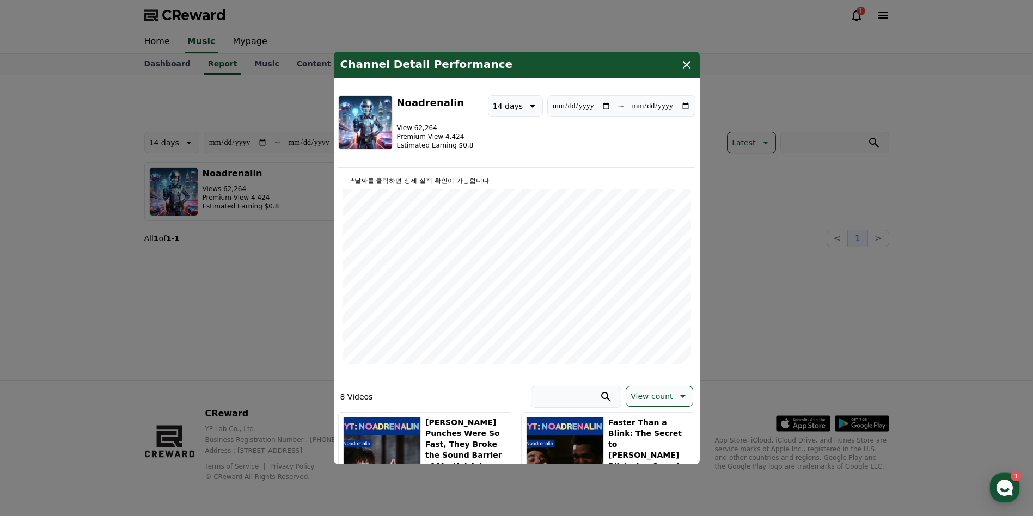
click at [683, 64] on icon "modal" at bounding box center [686, 64] width 13 height 13
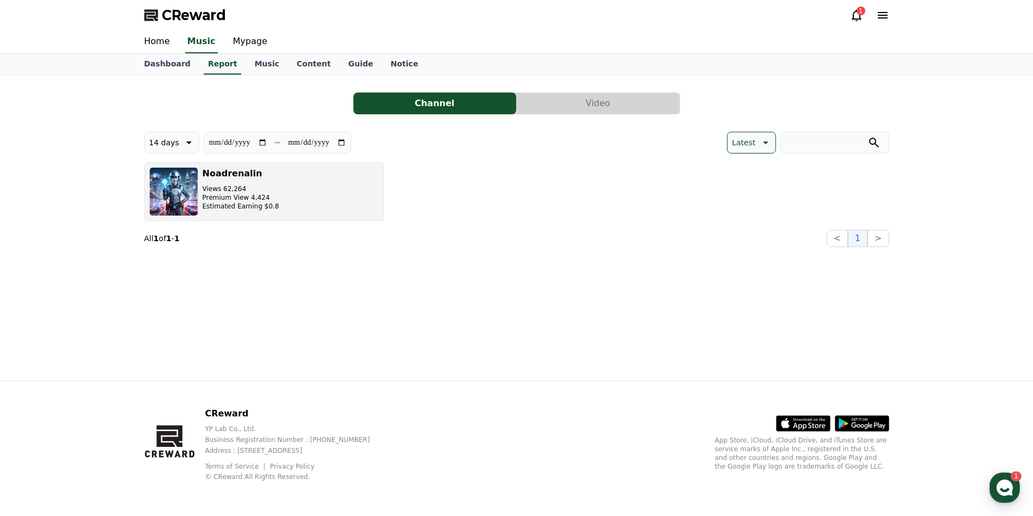
click at [176, 188] on img "button" at bounding box center [173, 191] width 49 height 49
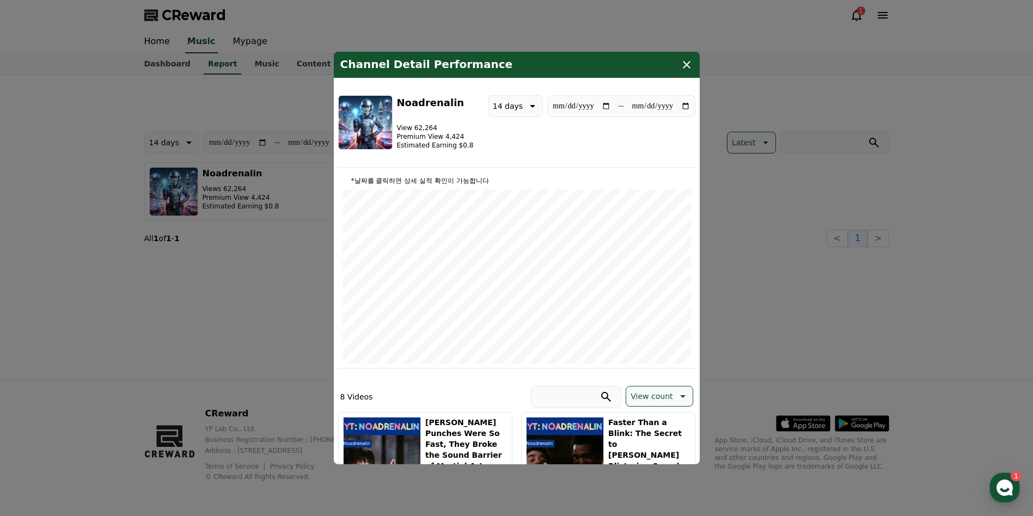
click at [684, 66] on icon "modal" at bounding box center [687, 65] width 8 height 8
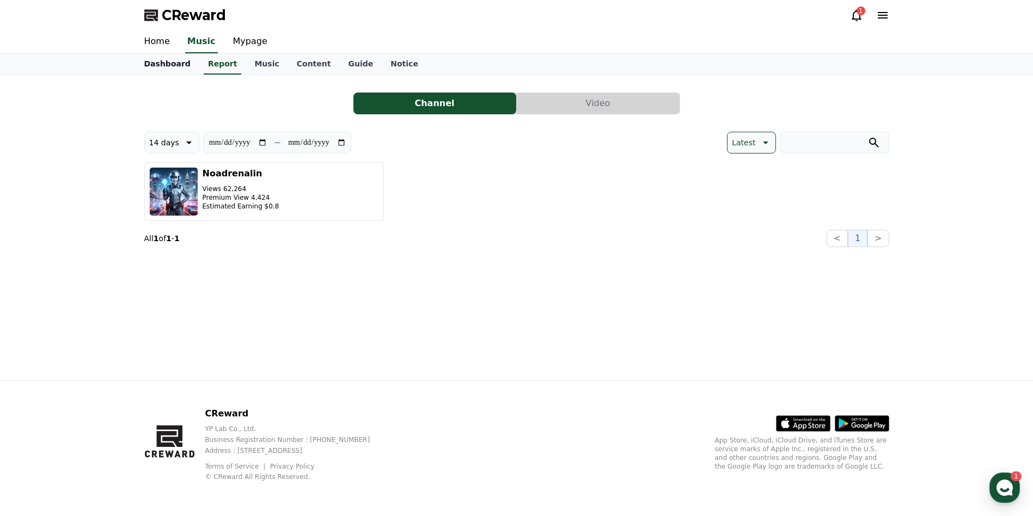
click at [149, 65] on link "Dashboard" at bounding box center [168, 64] width 64 height 21
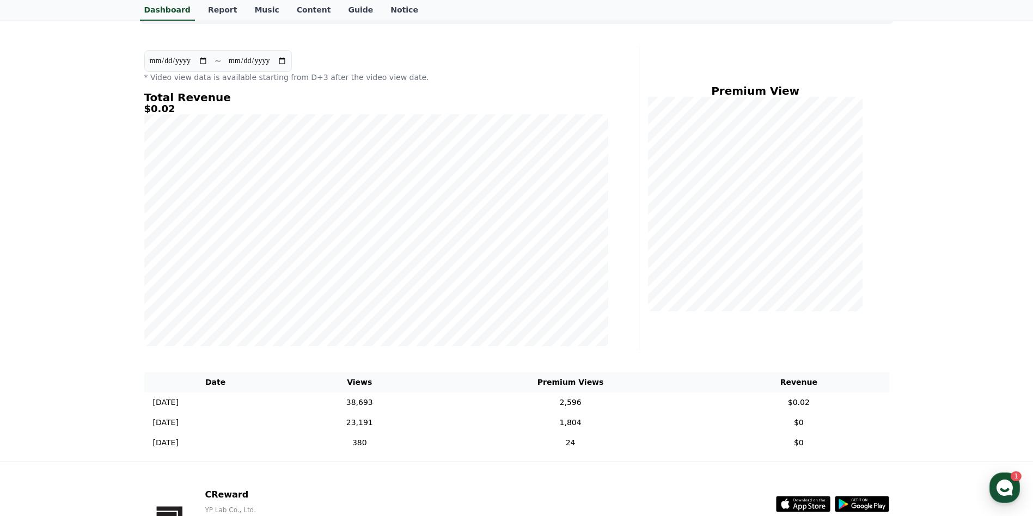
scroll to position [56, 0]
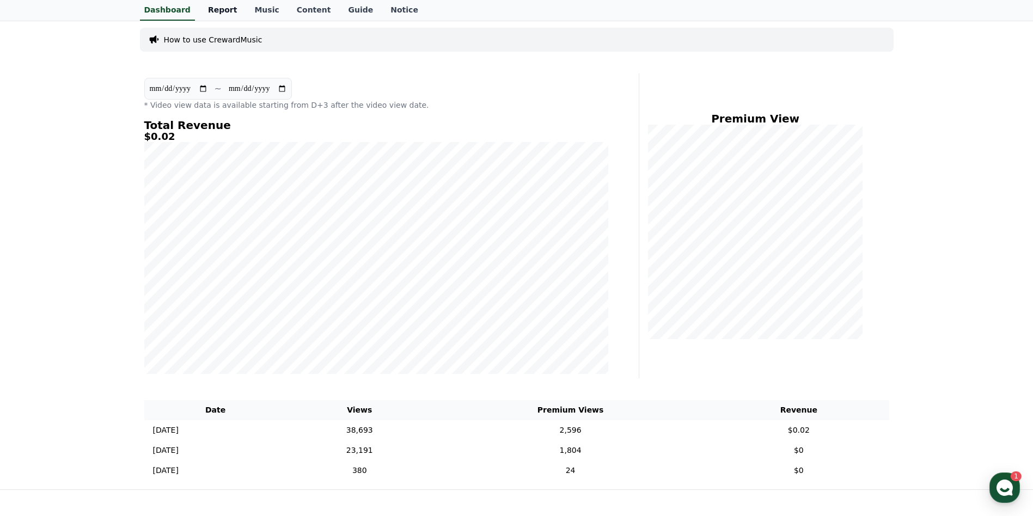
click at [222, 9] on link "Report" at bounding box center [222, 10] width 47 height 21
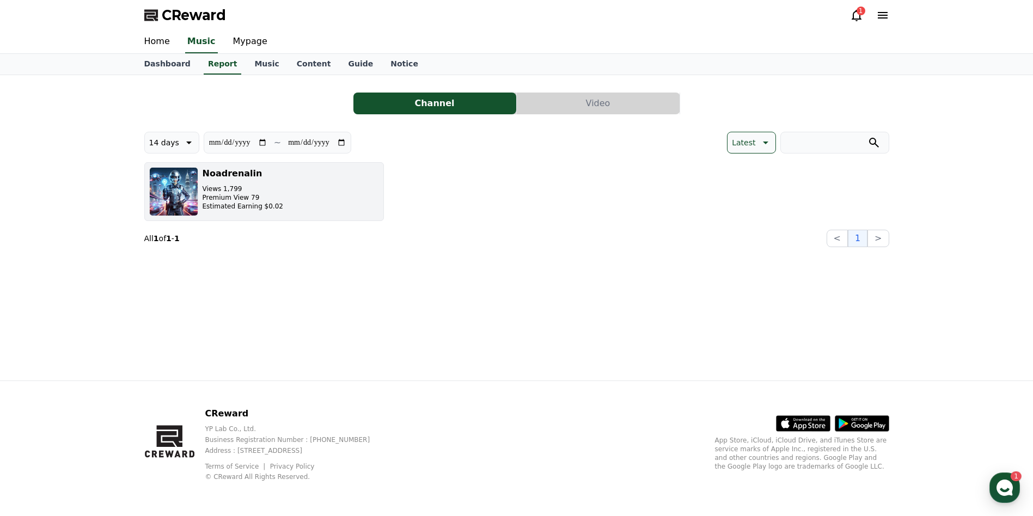
click at [179, 189] on img "button" at bounding box center [173, 191] width 49 height 49
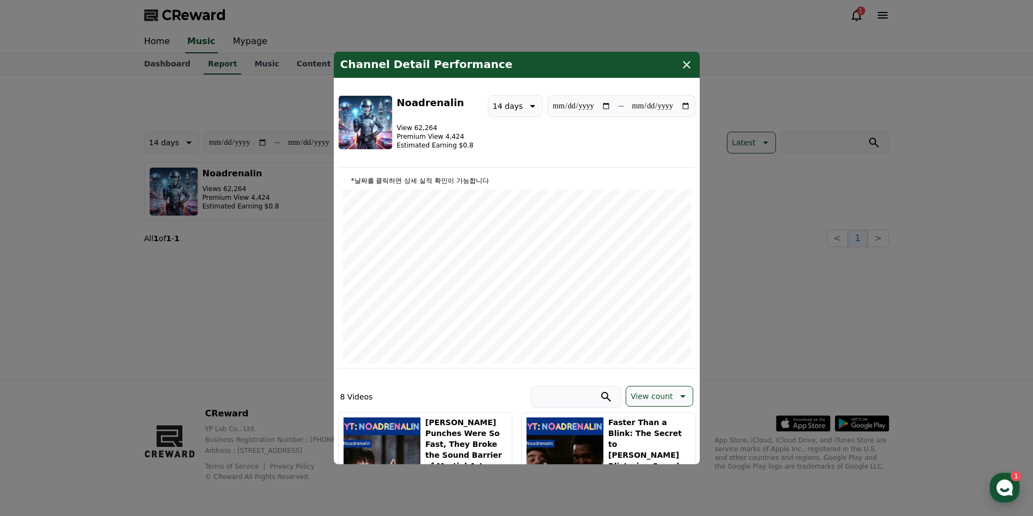
click at [689, 65] on icon "modal" at bounding box center [686, 64] width 13 height 13
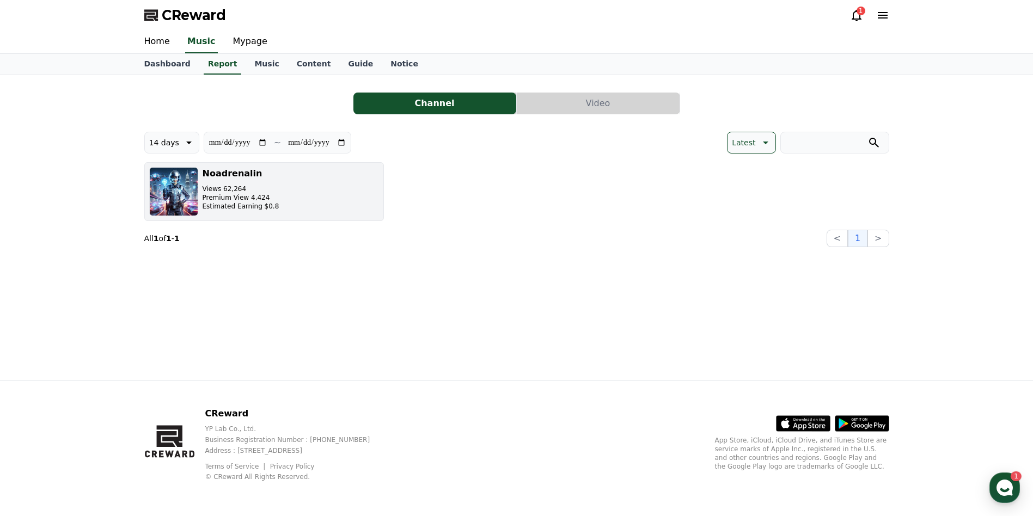
click at [176, 190] on img "button" at bounding box center [173, 191] width 49 height 49
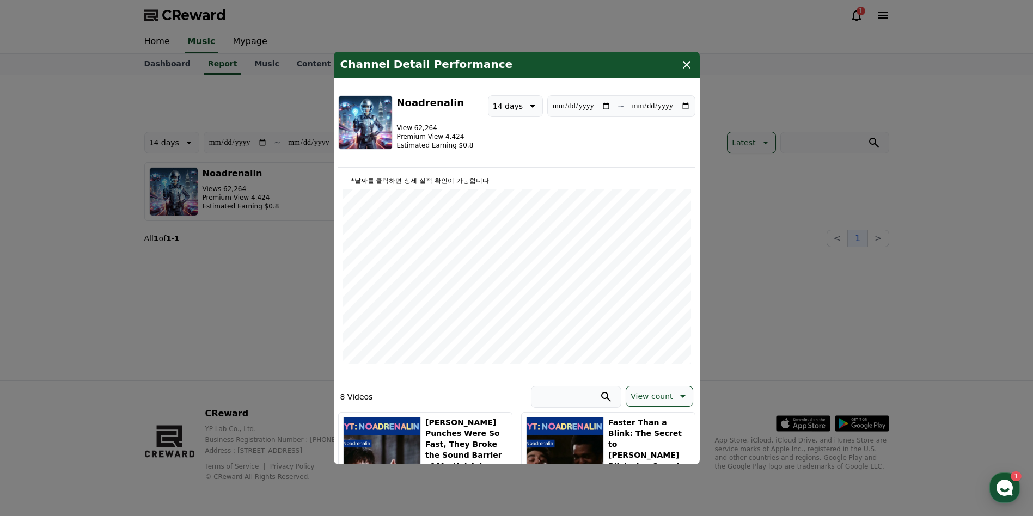
click at [681, 62] on icon "modal" at bounding box center [686, 64] width 13 height 13
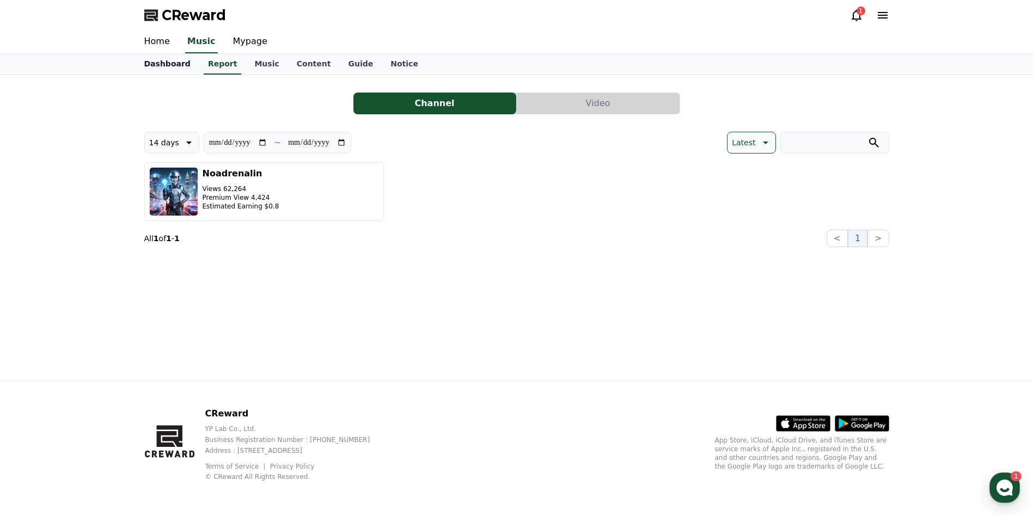
click at [162, 66] on link "Dashboard" at bounding box center [168, 64] width 64 height 21
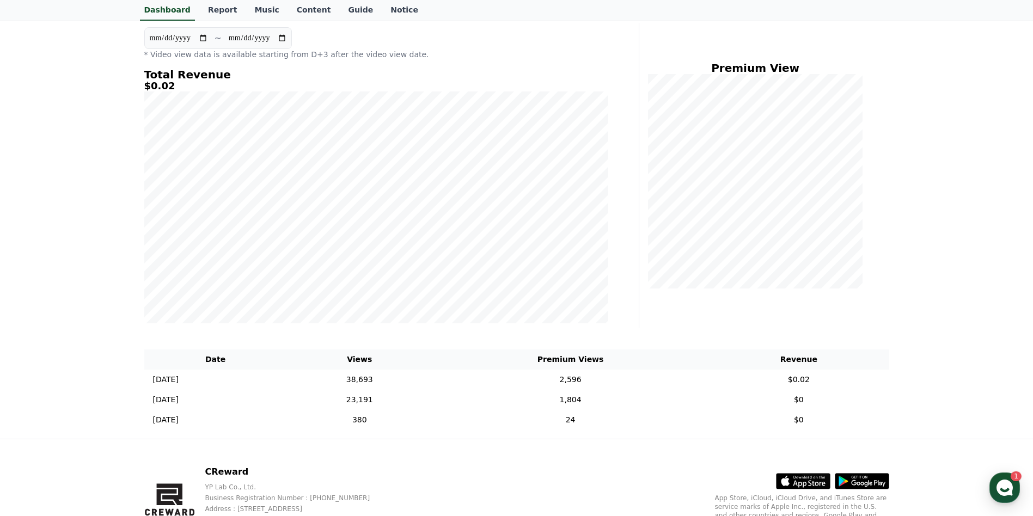
scroll to position [109, 0]
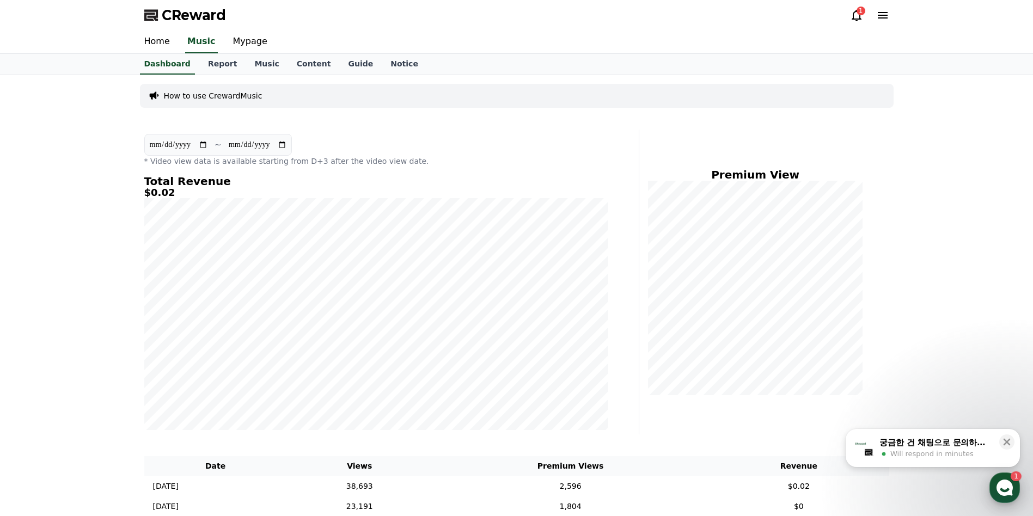
click at [1010, 485] on use "button" at bounding box center [1004, 488] width 16 height 16
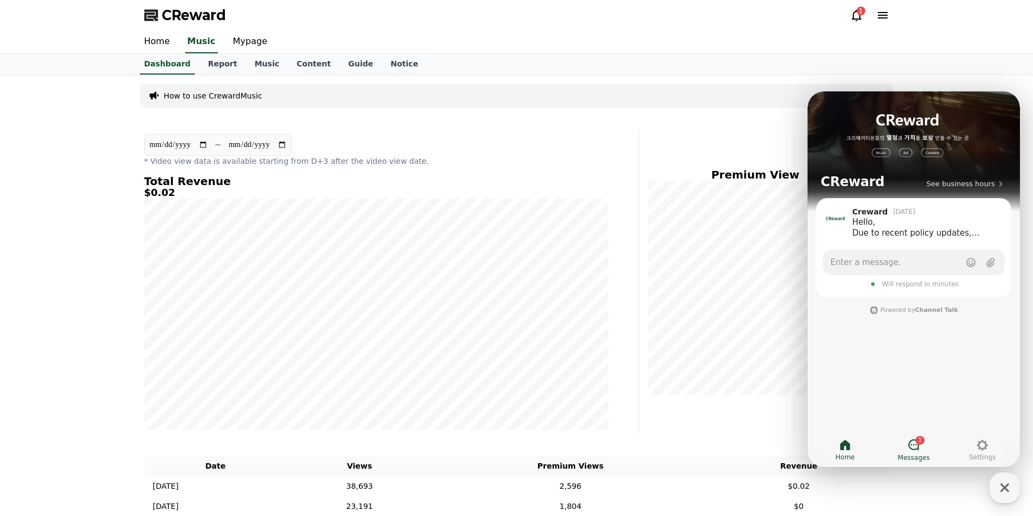
click at [914, 454] on span "Messages" at bounding box center [914, 458] width 32 height 9
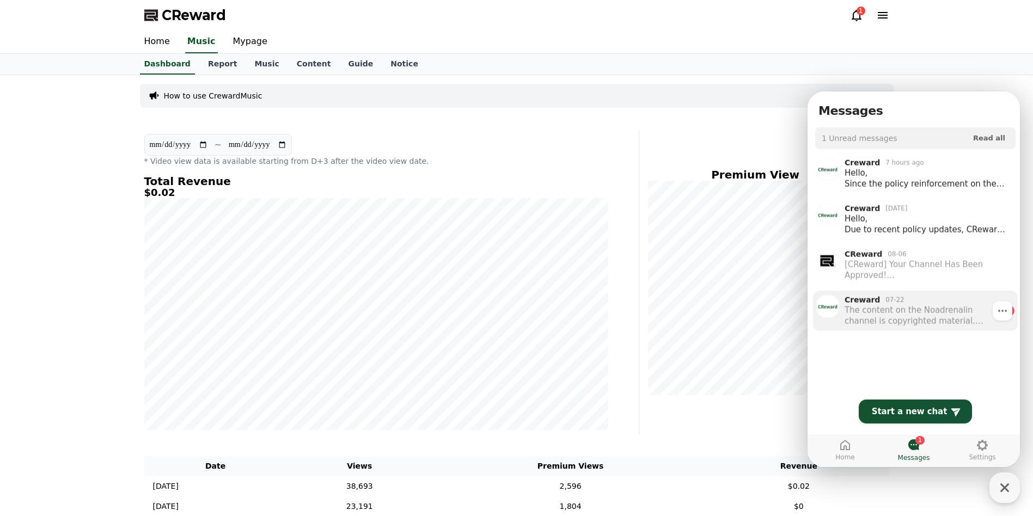
click at [924, 320] on div "The content on the Noadrenalin channel is copyrighted material. However, if You…" at bounding box center [921, 316] width 155 height 22
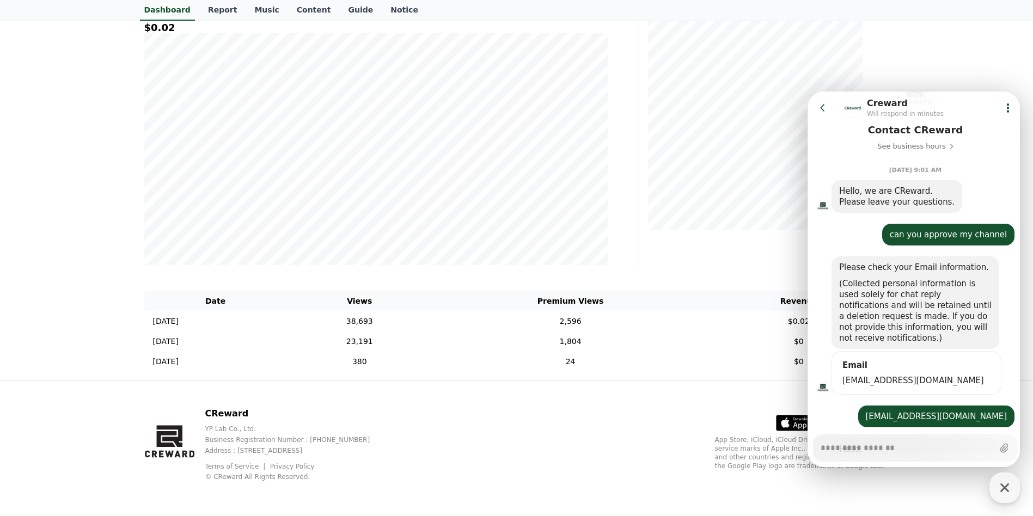
scroll to position [36, 0]
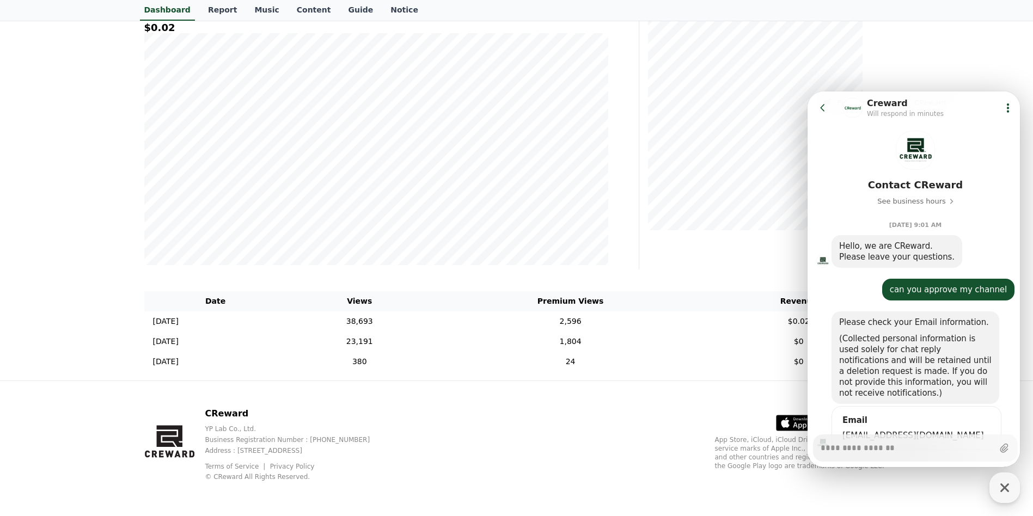
click at [828, 108] on icon at bounding box center [822, 107] width 11 height 11
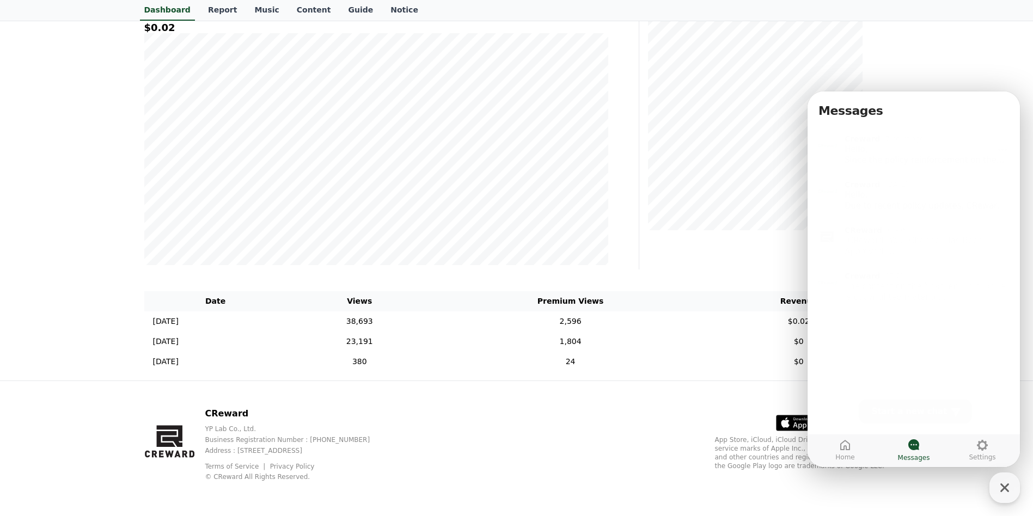
click at [934, 158] on div "Hello, Since the policy reinforcement on the 15th, any uploaded videos found to…" at bounding box center [927, 151] width 166 height 22
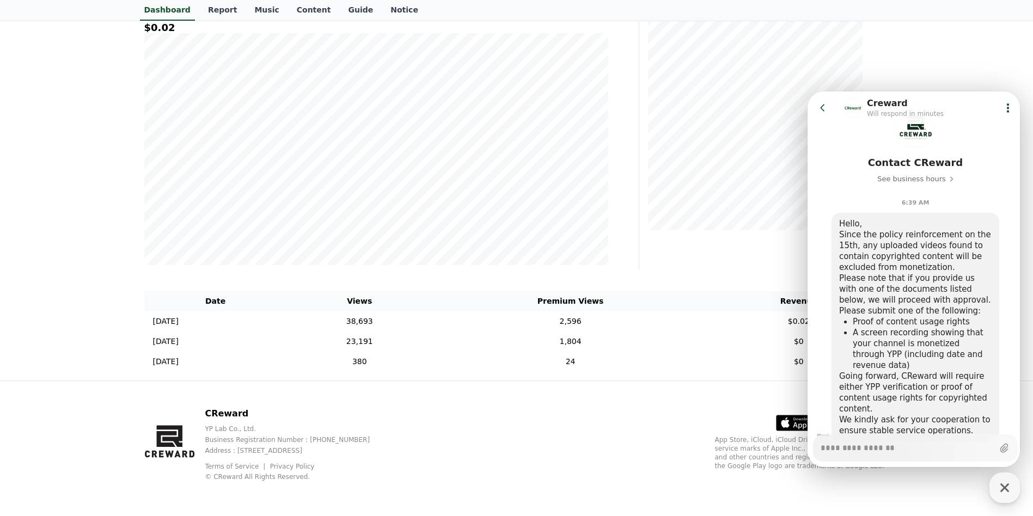
scroll to position [77, 0]
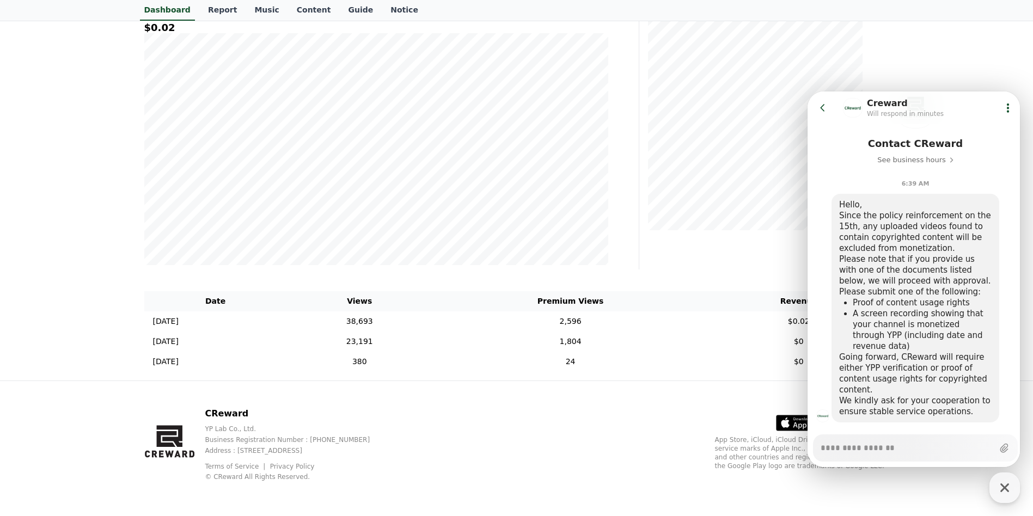
click at [827, 110] on icon at bounding box center [822, 107] width 11 height 11
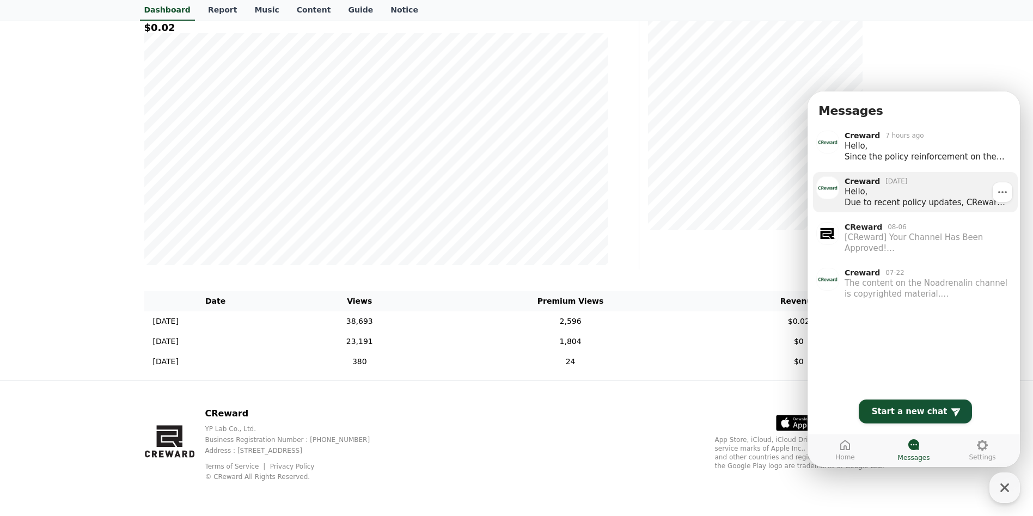
click at [918, 198] on div "Hello, Due to recent policy updates, CReward is currently placing all channels …" at bounding box center [927, 197] width 166 height 22
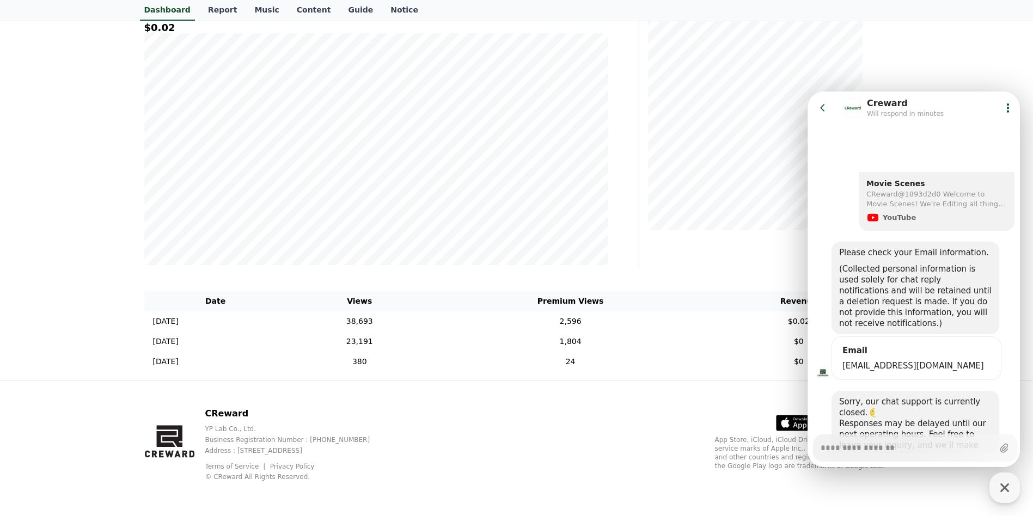
scroll to position [272, 0]
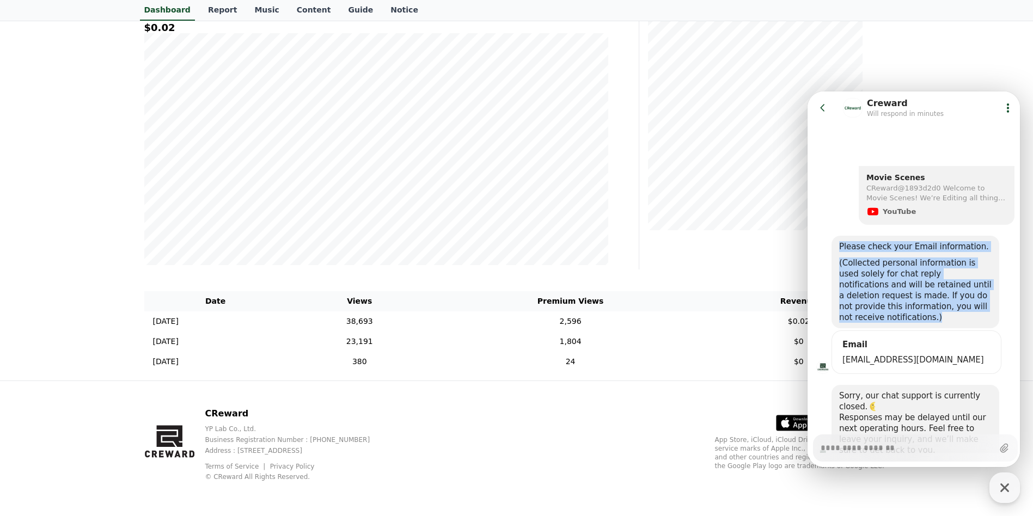
drag, startPoint x: 841, startPoint y: 256, endPoint x: 894, endPoint y: 336, distance: 96.0
click at [894, 328] on div "Please check your Email information. (Collected personal information is used so…" at bounding box center [915, 282] width 168 height 93
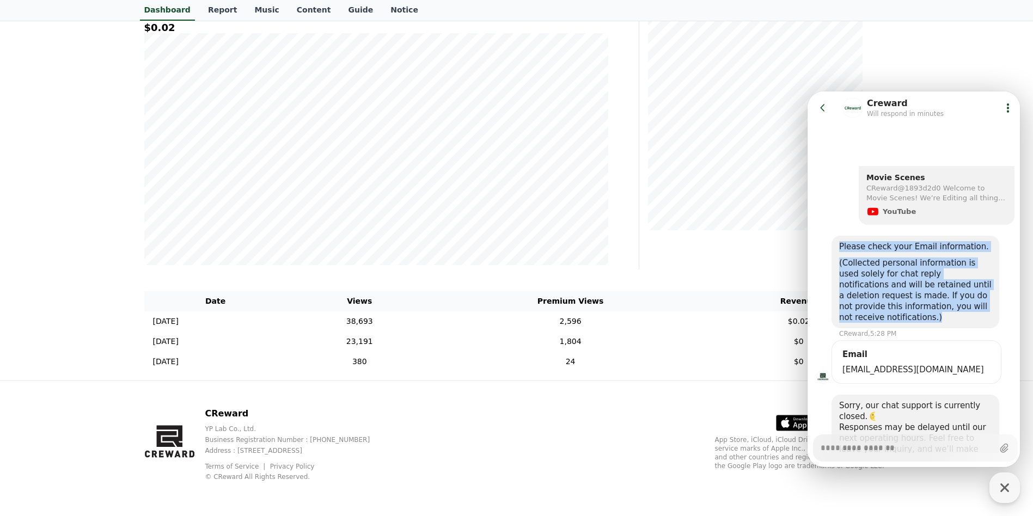
copy div "Please check your Email information. (Collected personal information is used so…"
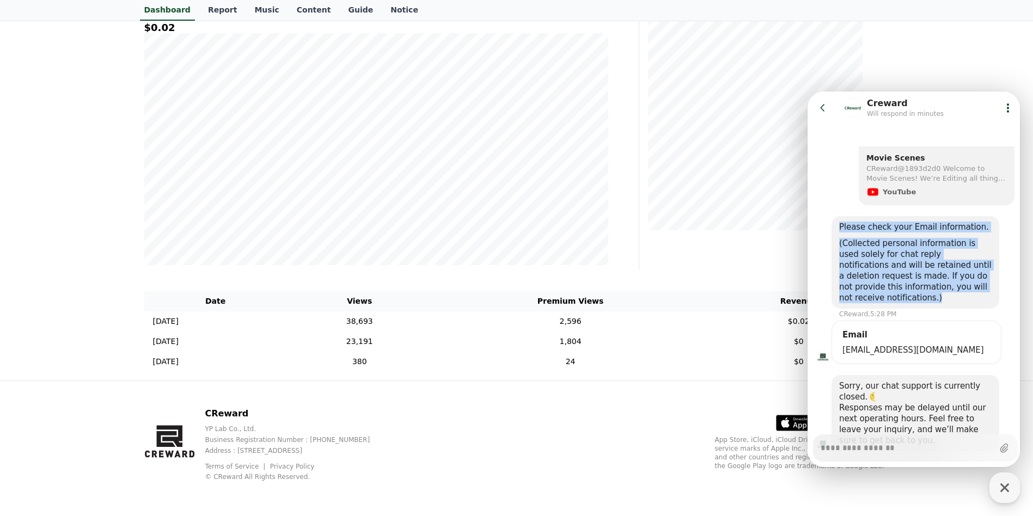
scroll to position [327, 0]
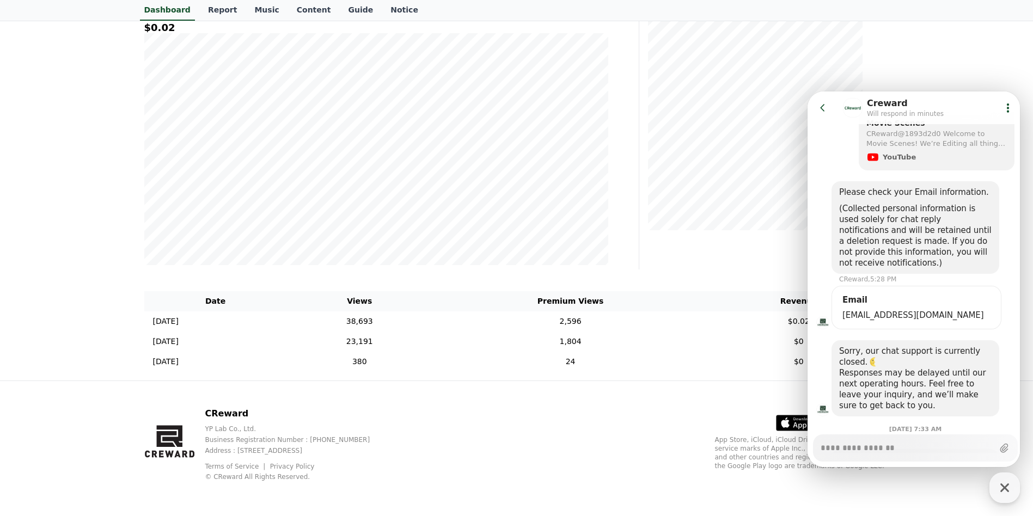
click at [1002, 284] on div "Please check your Email information. (Collected personal information is used so…" at bounding box center [915, 232] width 216 height 102
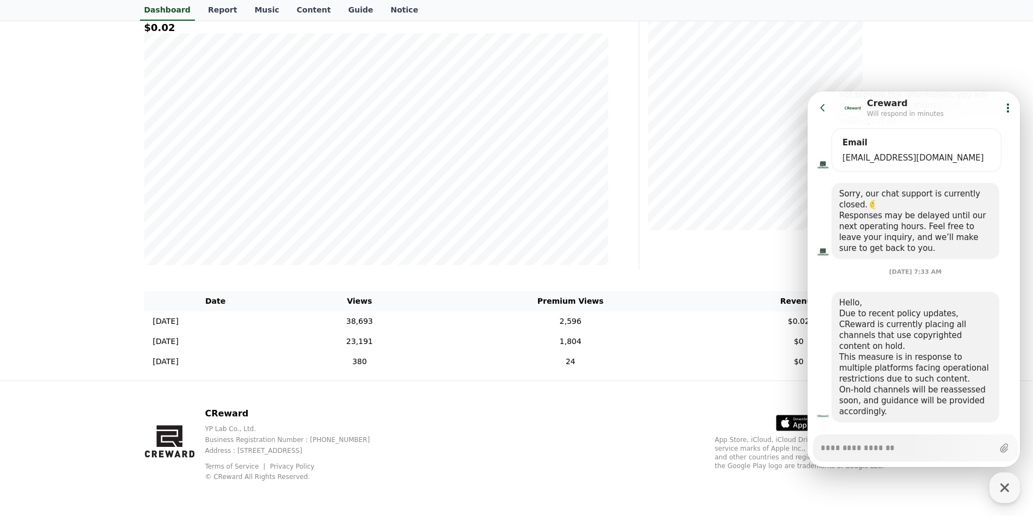
scroll to position [506, 0]
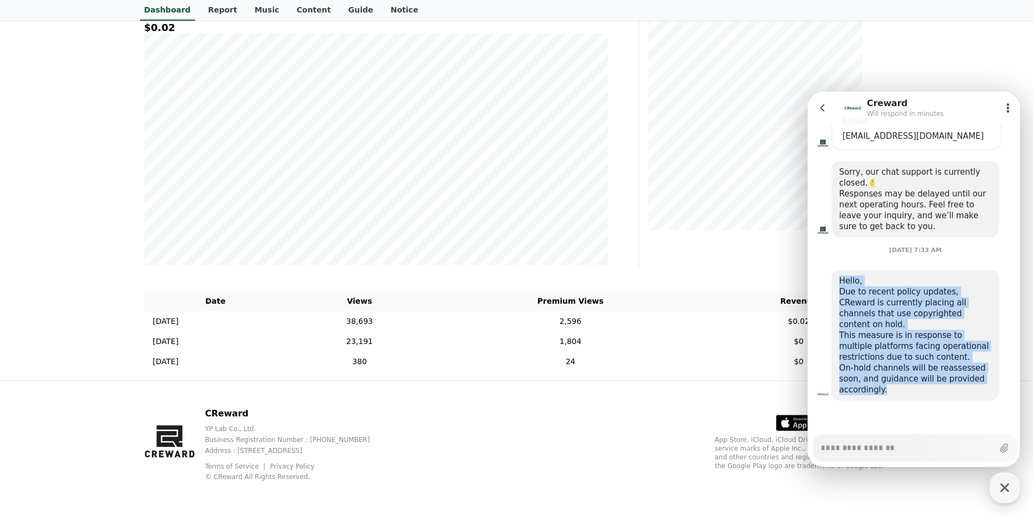
drag, startPoint x: 840, startPoint y: 290, endPoint x: 897, endPoint y: 395, distance: 119.1
click at [897, 395] on div "Hello, Due to recent policy updates, CReward is currently placing all channels …" at bounding box center [915, 335] width 152 height 120
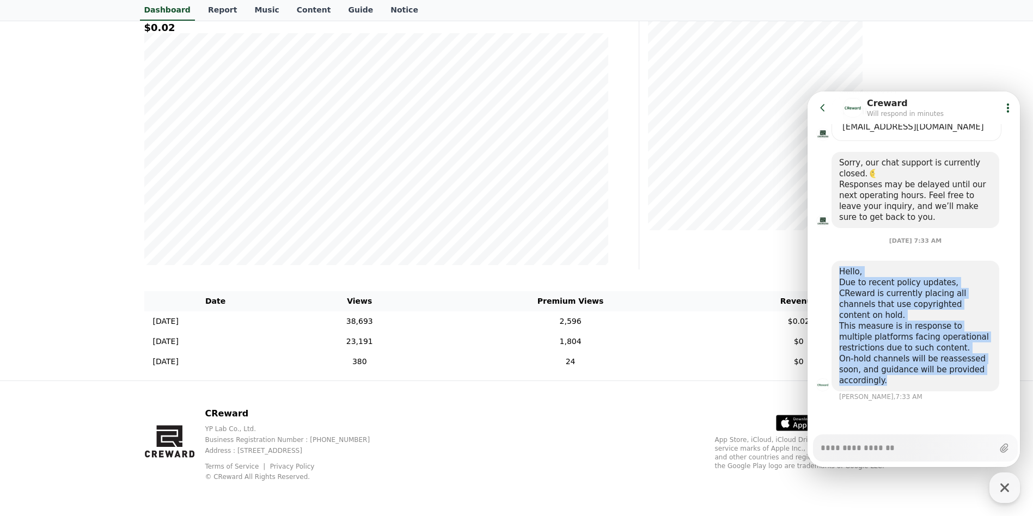
scroll to position [516, 0]
copy div "Hello, Due to recent policy updates, CReward is currently placing all channels …"
click at [824, 105] on icon at bounding box center [822, 107] width 11 height 11
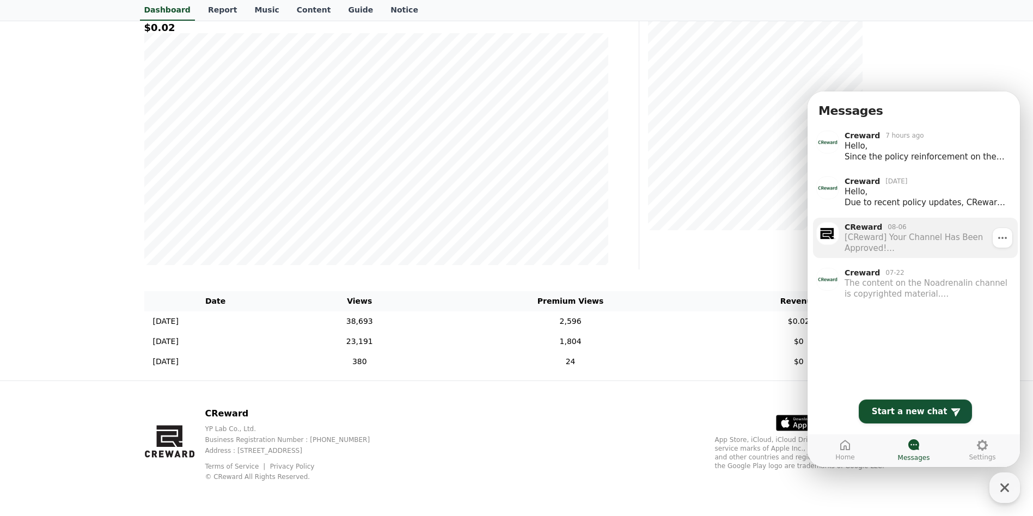
click at [918, 243] on div "[CReward] Your Channel Has Been Approved! Please make sure to review the usage …" at bounding box center [927, 243] width 166 height 22
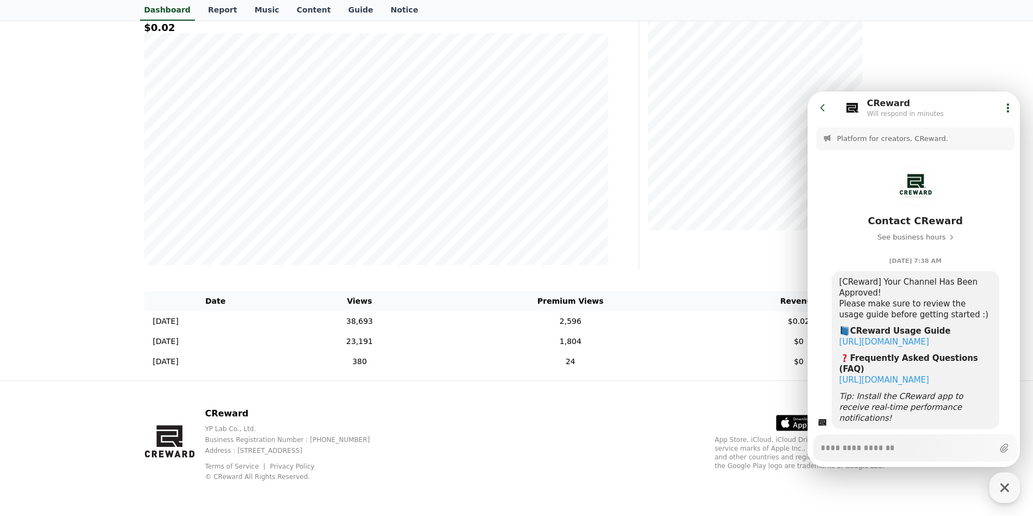
scroll to position [7, 0]
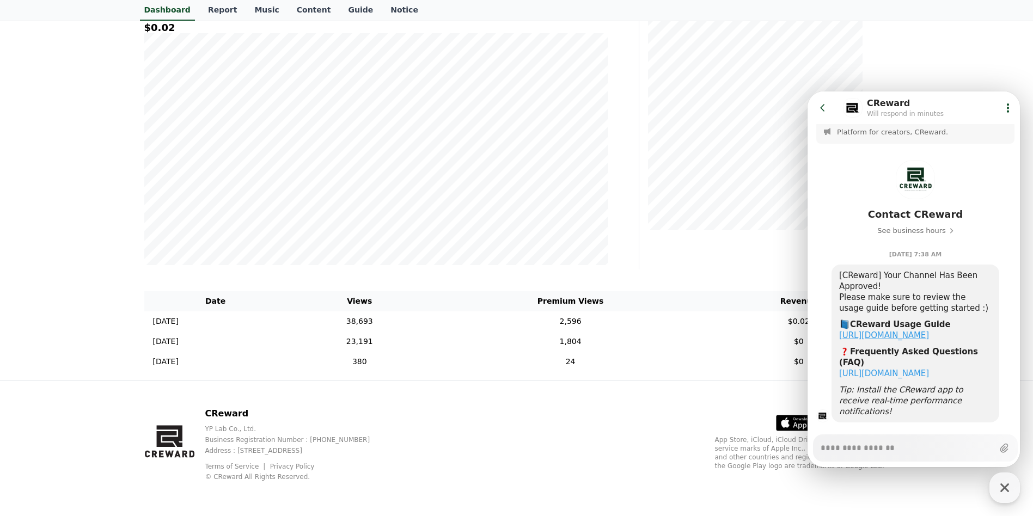
click at [928, 338] on link "https://creward.net/music/guide/android" at bounding box center [884, 335] width 90 height 10
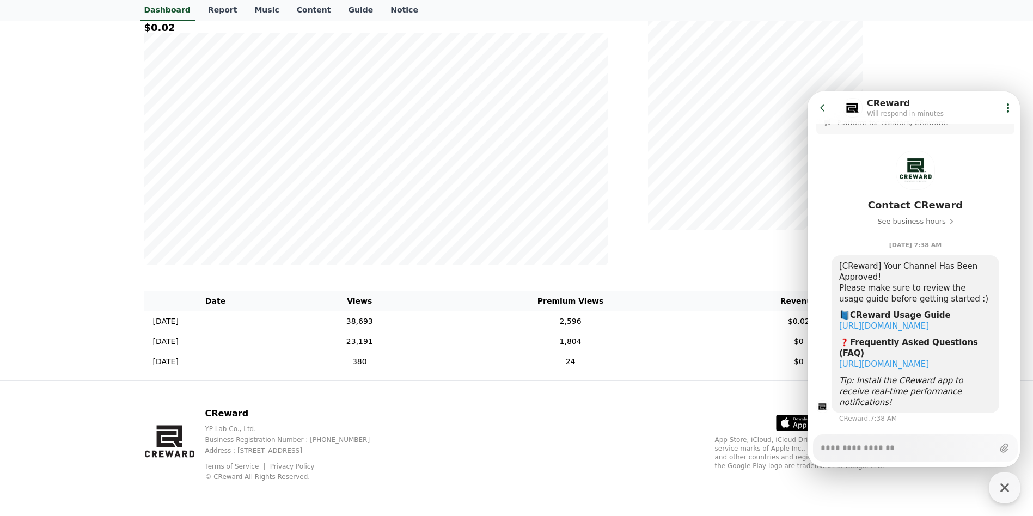
scroll to position [16, 0]
click at [903, 359] on link "https://creward.net/music/notice/faq" at bounding box center [884, 364] width 90 height 10
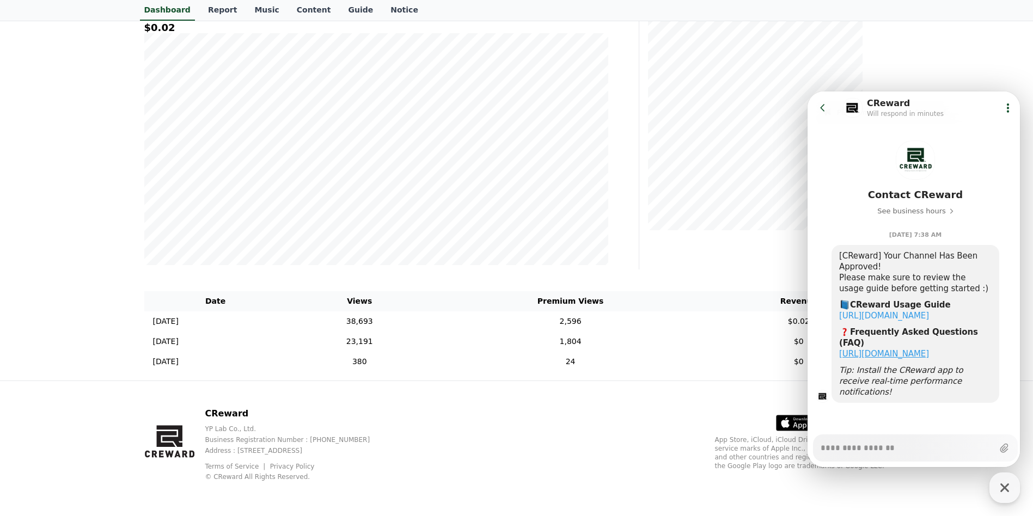
scroll to position [7, 0]
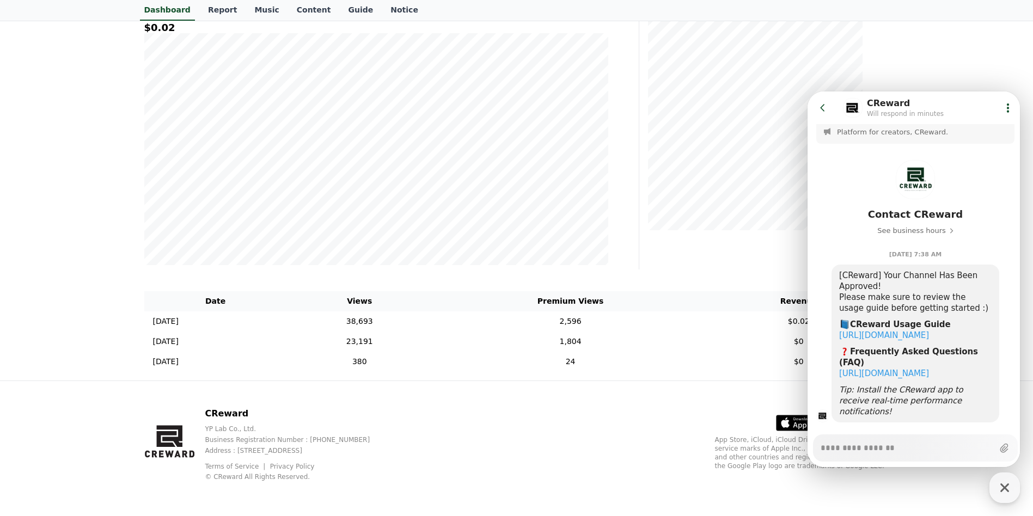
click at [826, 102] on button "Go to previous page" at bounding box center [827, 108] width 29 height 22
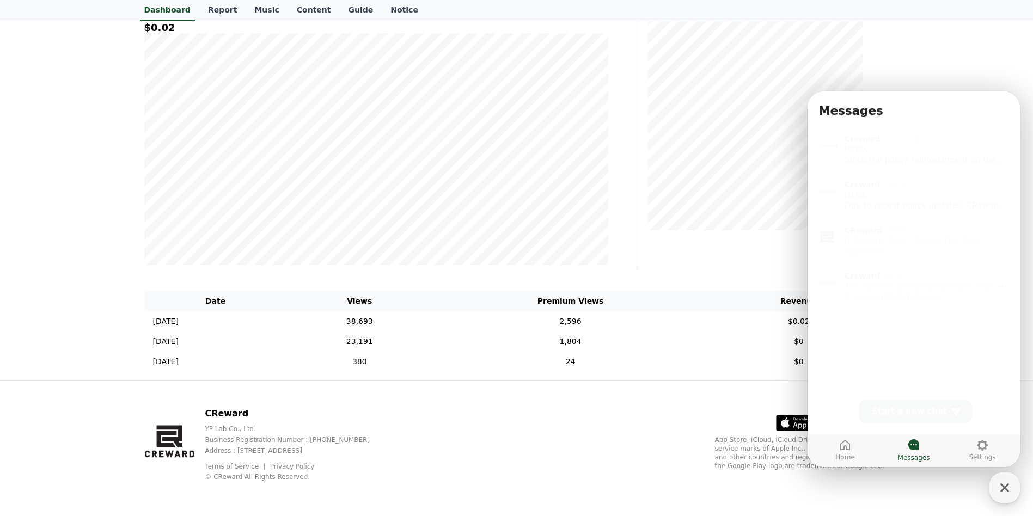
click at [913, 280] on div "The content on the Noadrenalin channel is copyrighted material. However, if You…" at bounding box center [927, 289] width 166 height 22
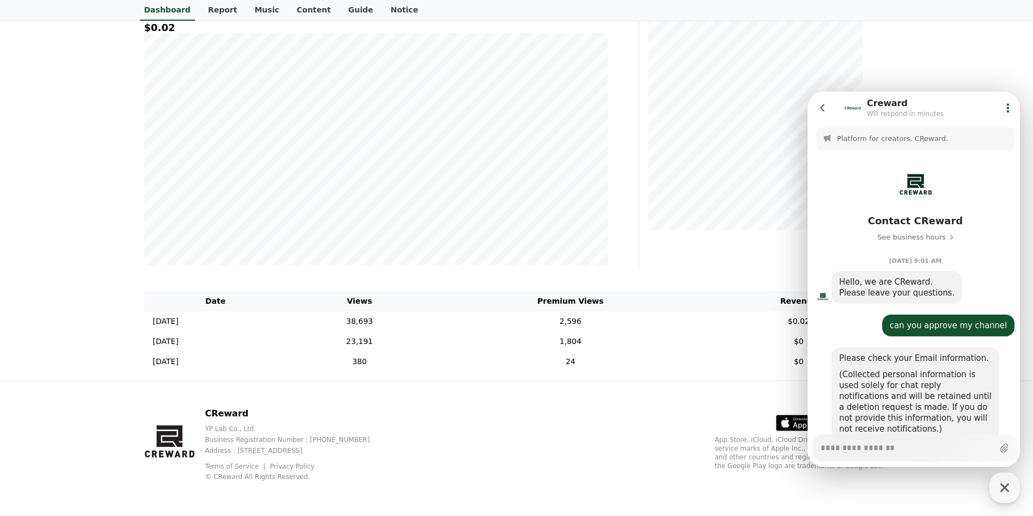
scroll to position [363, 0]
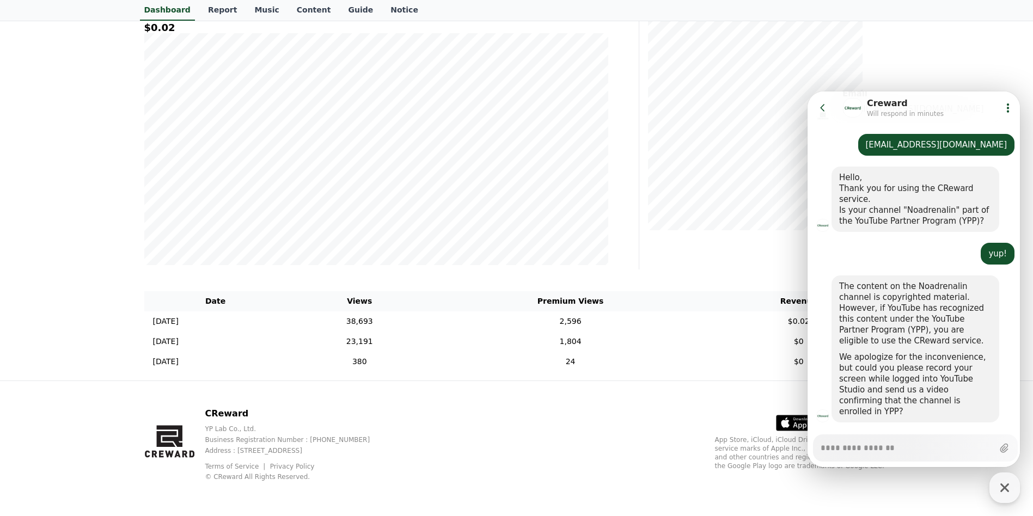
click at [822, 107] on icon at bounding box center [822, 107] width 4 height 7
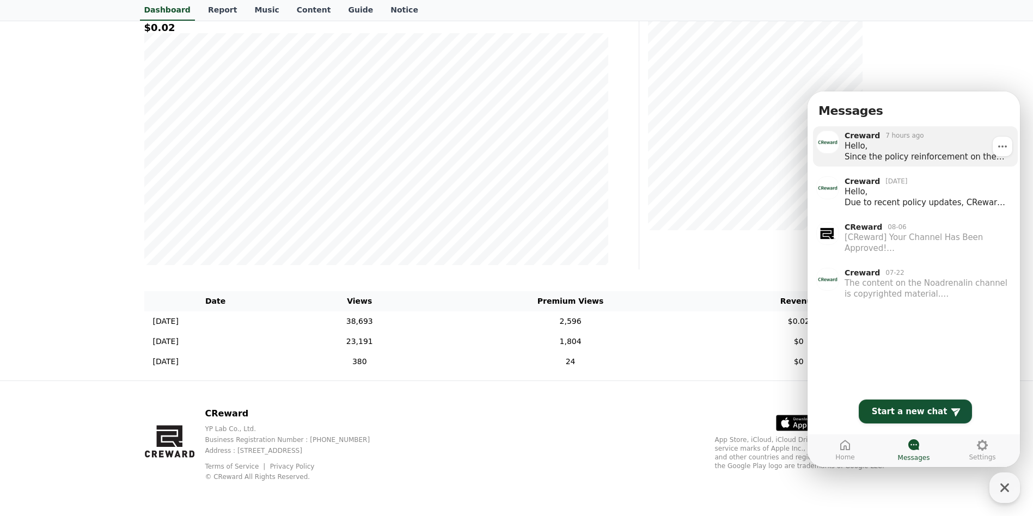
click at [935, 154] on div "Hello, Since the policy reinforcement on the 15th, any uploaded videos found to…" at bounding box center [927, 151] width 166 height 22
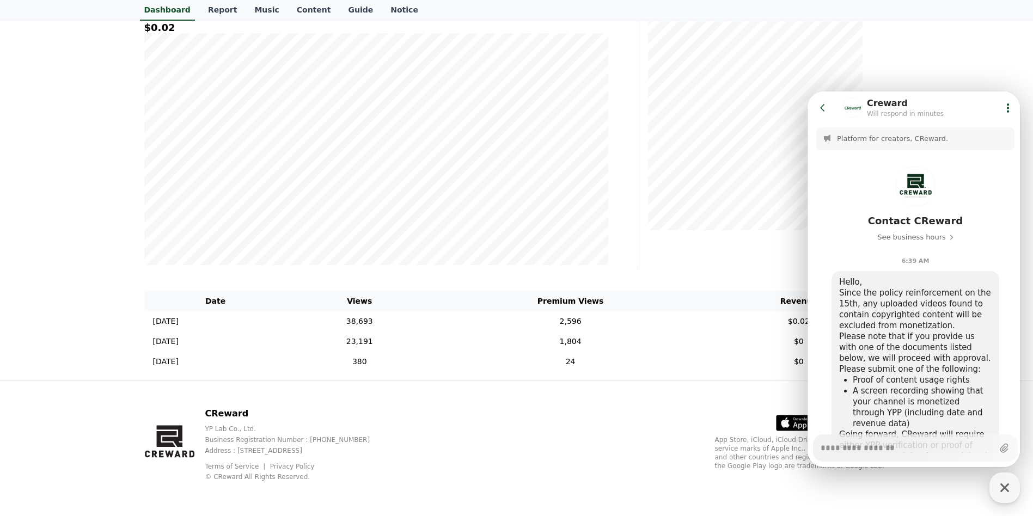
scroll to position [77, 0]
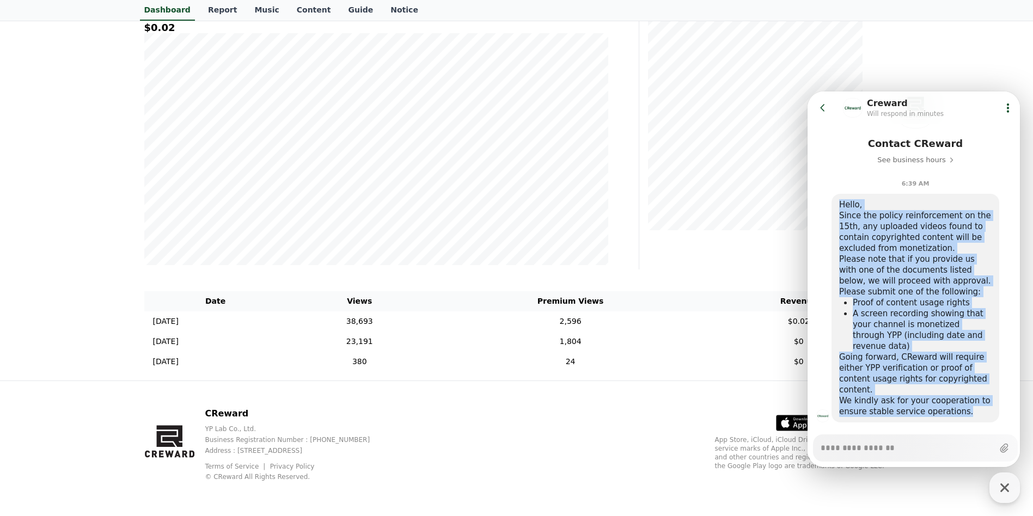
drag, startPoint x: 840, startPoint y: 204, endPoint x: 960, endPoint y: 399, distance: 229.5
click at [960, 399] on div "Hello, Since the policy reinforcement on the 15th, any uploaded videos found to…" at bounding box center [915, 308] width 168 height 229
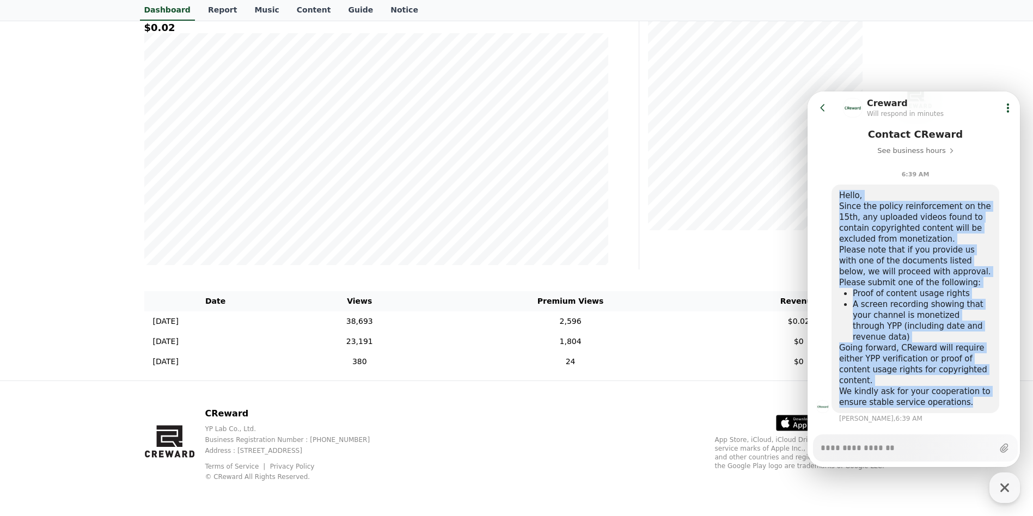
scroll to position [87, 0]
copy div "Hello, Since the policy reinforcement on the 15th, any uploaded videos found to…"
type textarea "*"
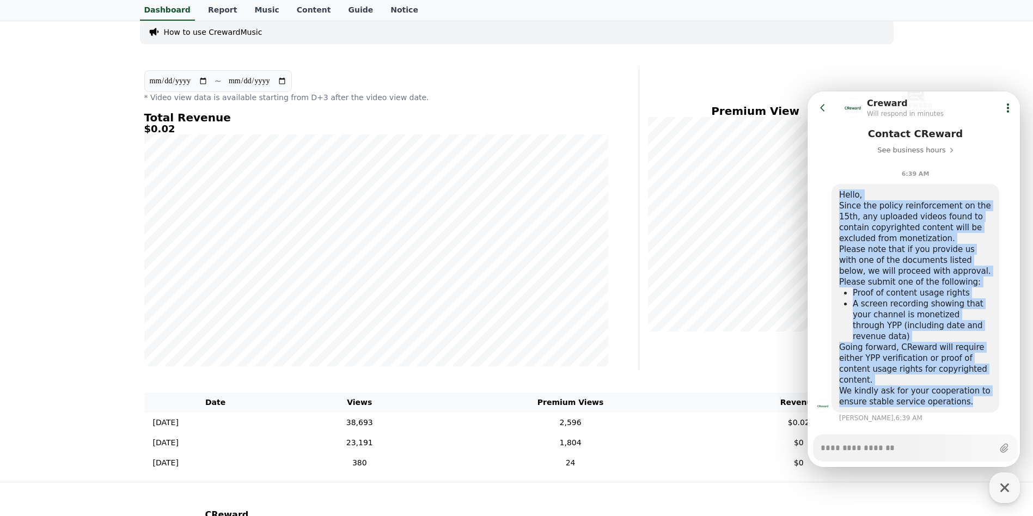
scroll to position [56, 0]
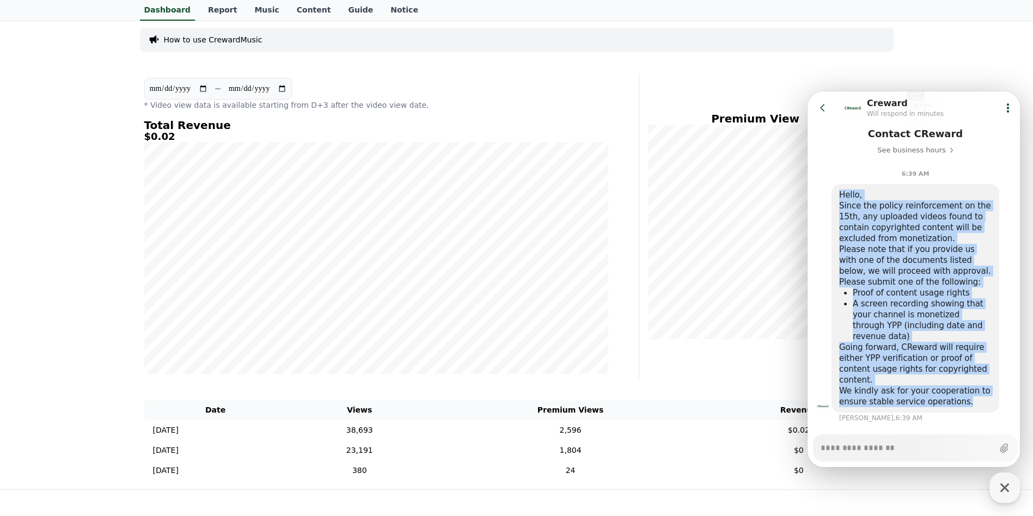
click at [818, 113] on icon at bounding box center [822, 107] width 11 height 11
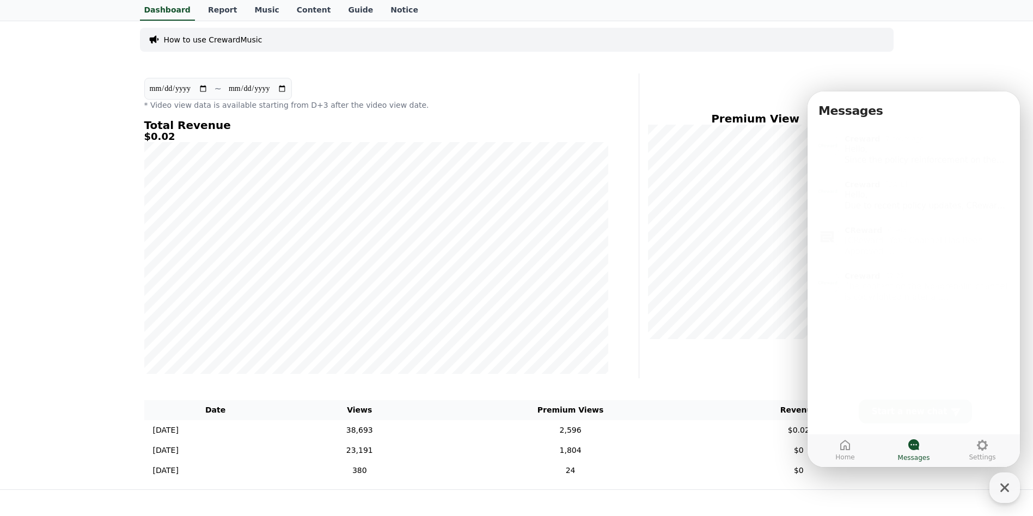
click at [77, 203] on div "**********" at bounding box center [516, 254] width 1033 height 470
click at [851, 451] on icon at bounding box center [844, 445] width 13 height 13
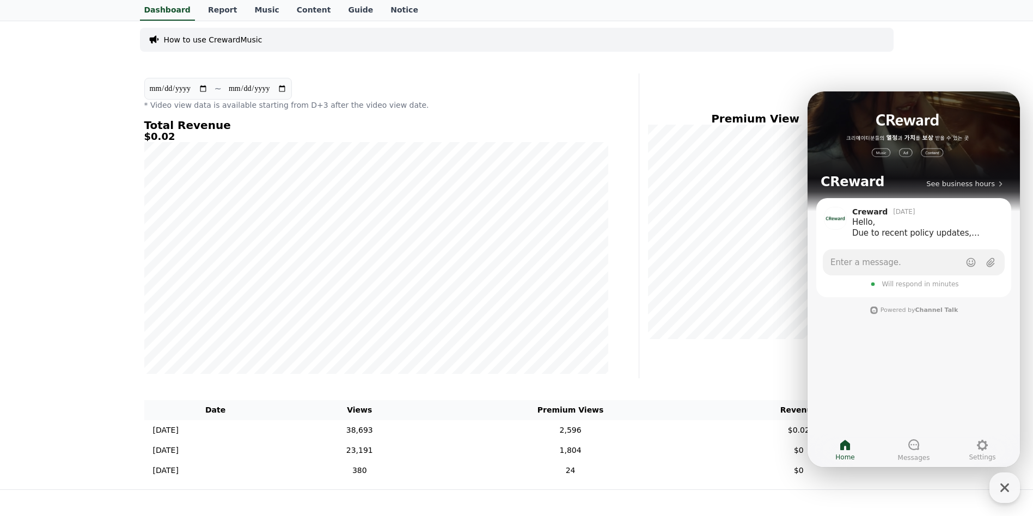
click at [1004, 54] on div "**********" at bounding box center [516, 254] width 1033 height 470
click at [1002, 498] on div "button" at bounding box center [1004, 488] width 30 height 30
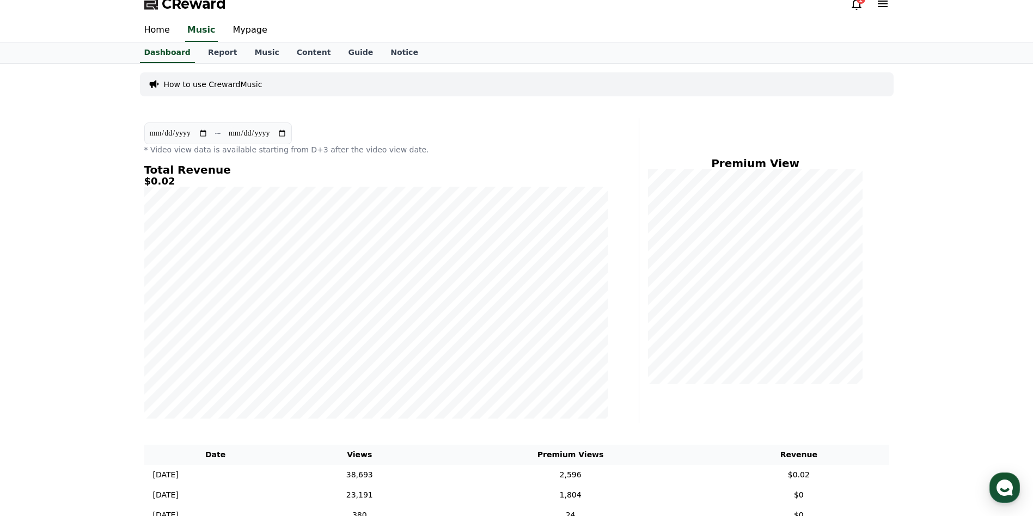
scroll to position [0, 0]
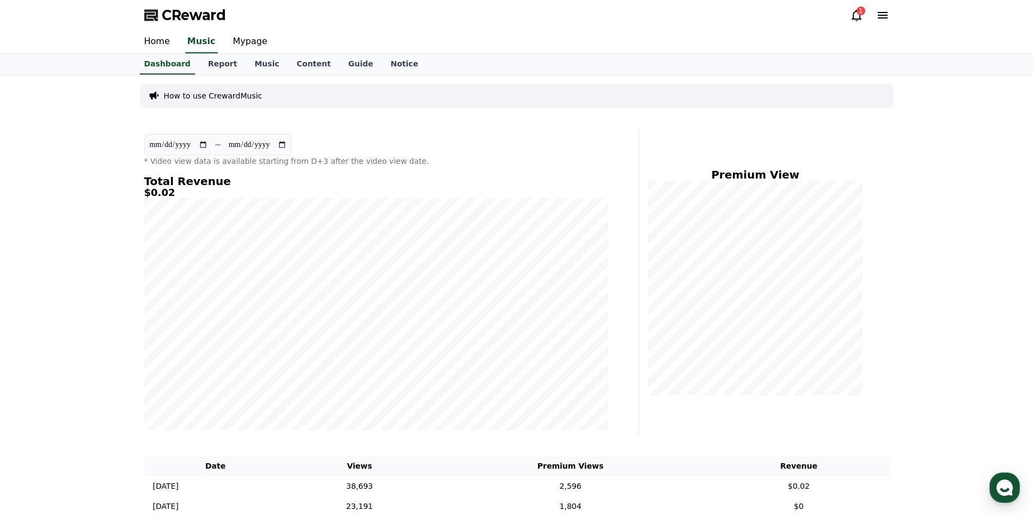
click at [853, 17] on icon at bounding box center [856, 15] width 10 height 11
click at [859, 13] on div "1" at bounding box center [860, 11] width 9 height 9
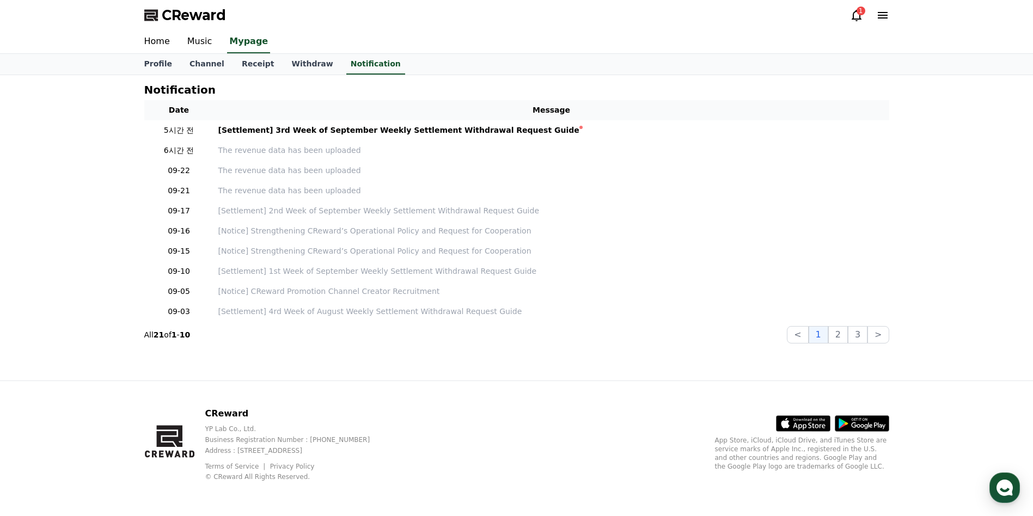
click at [858, 16] on icon at bounding box center [856, 15] width 13 height 13
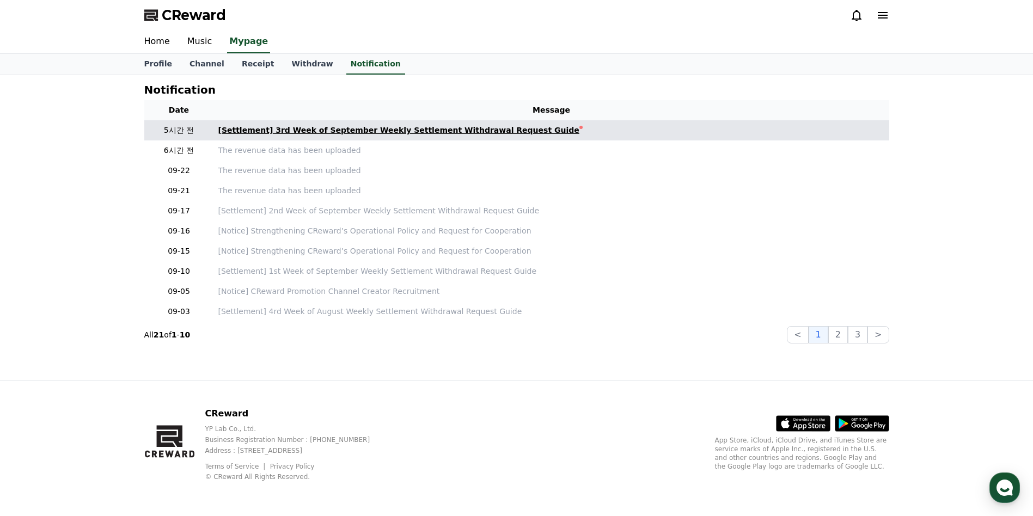
click at [365, 135] on div "[Settlement] 3rd Week of September Weekly Settlement Withdrawal Request Guide" at bounding box center [398, 130] width 361 height 11
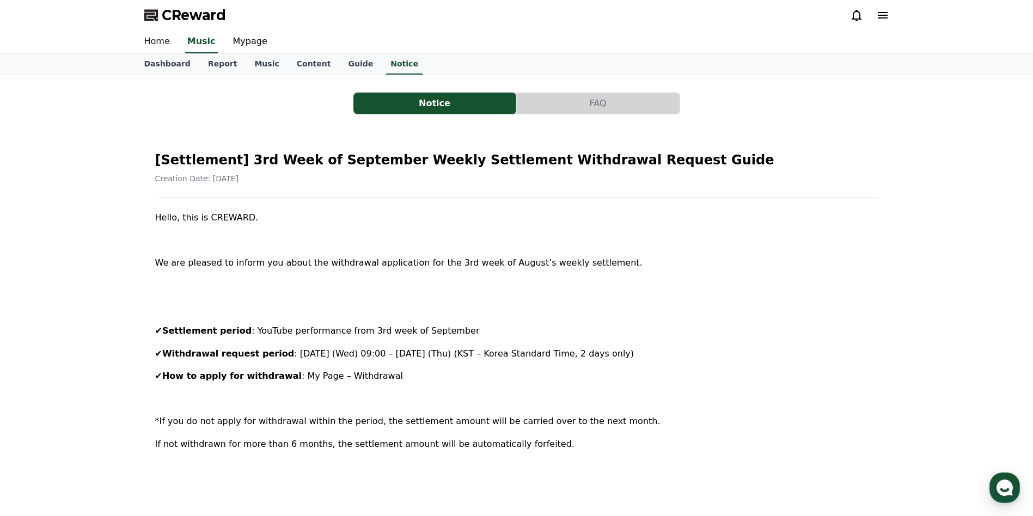
click at [151, 39] on link "Home" at bounding box center [157, 41] width 43 height 23
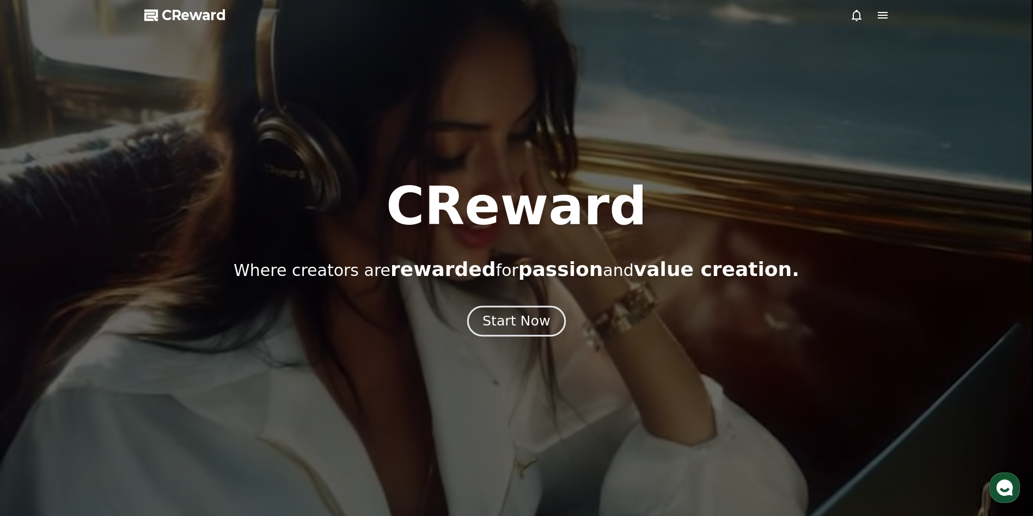
click at [529, 323] on div "Start Now" at bounding box center [516, 321] width 68 height 19
